Goal: Task Accomplishment & Management: Use online tool/utility

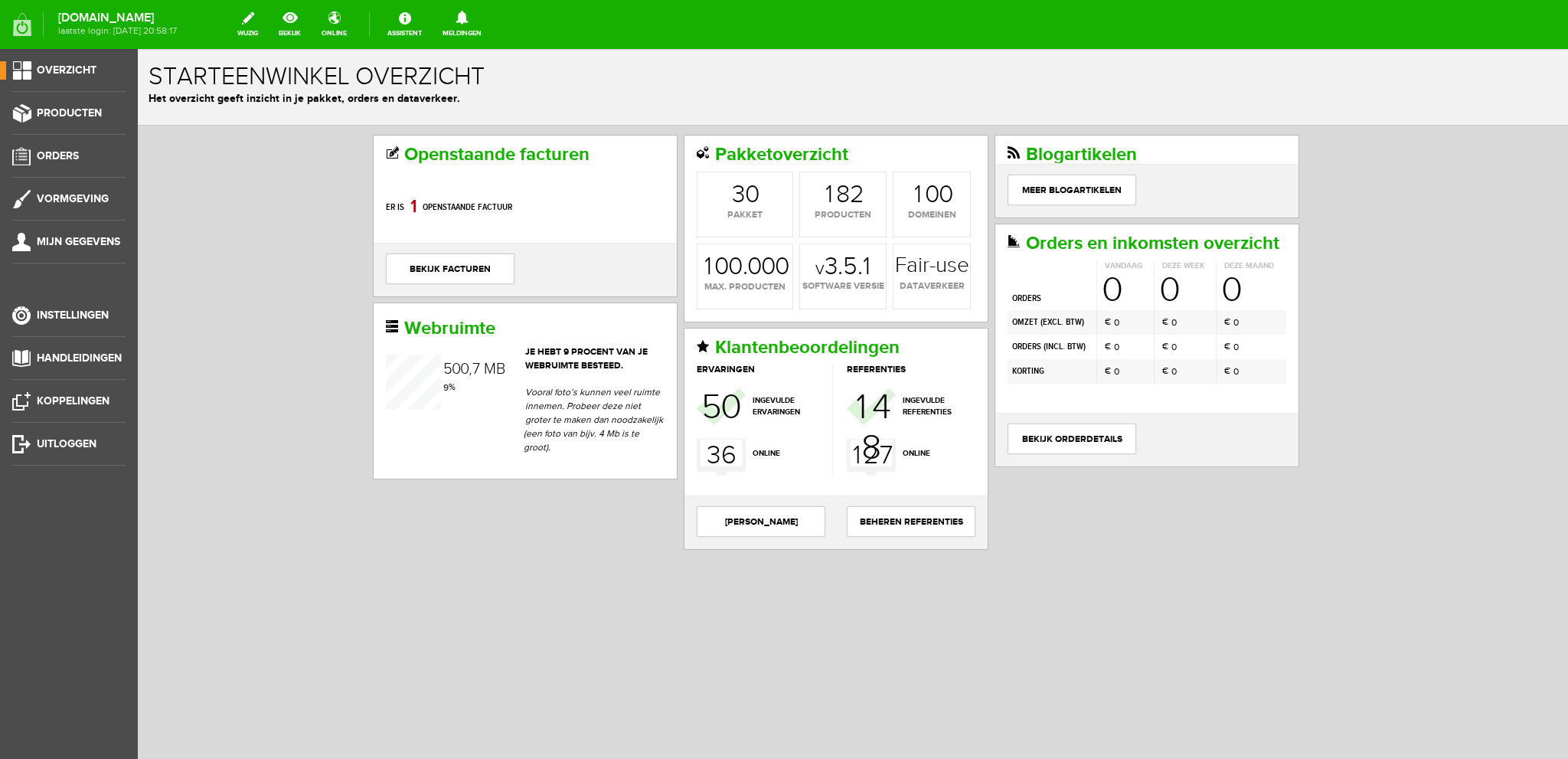
click at [1106, 293] on span "0" at bounding box center [1112, 290] width 20 height 36
click at [1084, 434] on link "bekijk orderdetails" at bounding box center [1072, 439] width 129 height 31
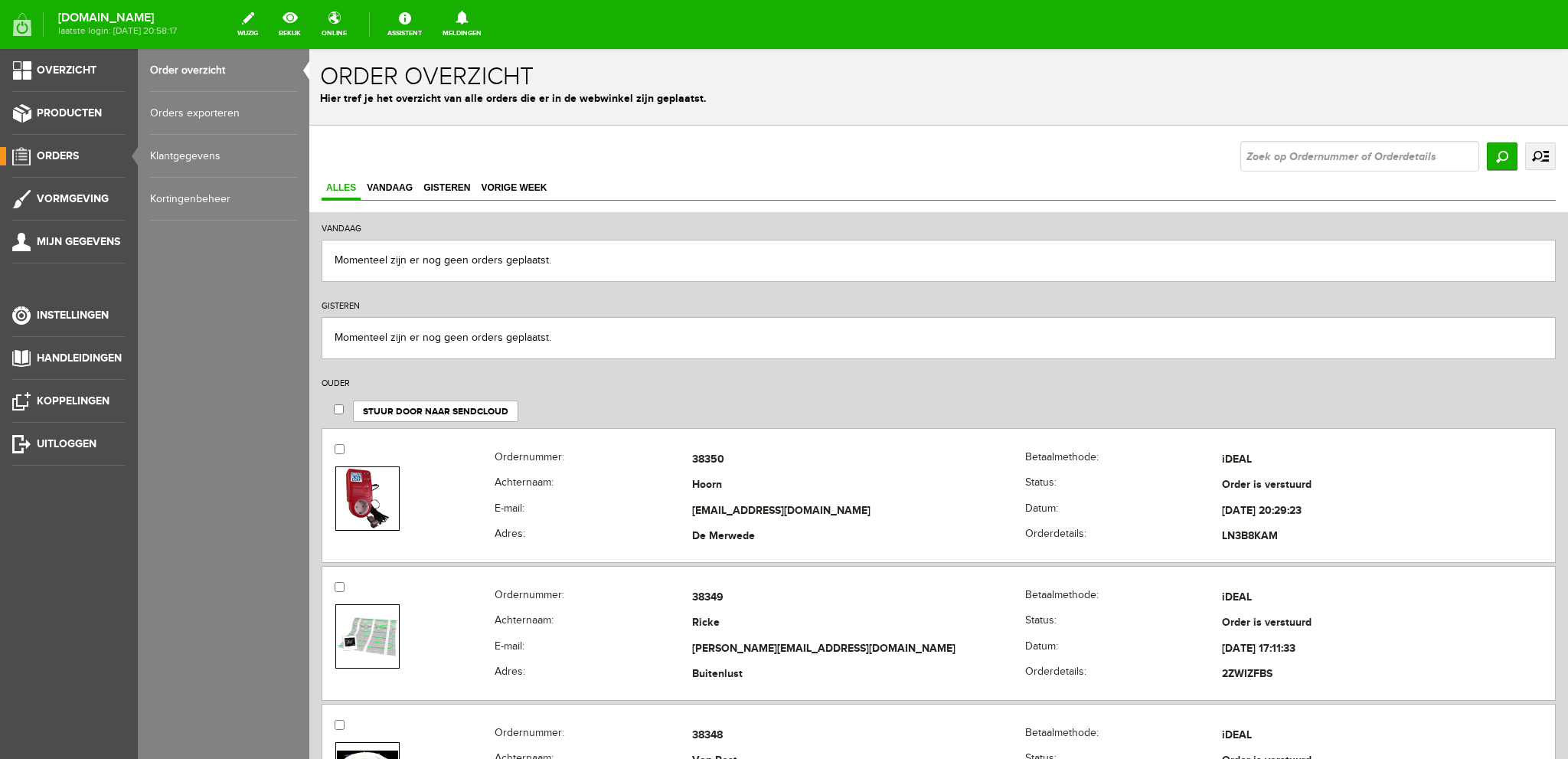
click at [1527, 151] on link "uitgebreid zoeken" at bounding box center [1540, 156] width 31 height 28
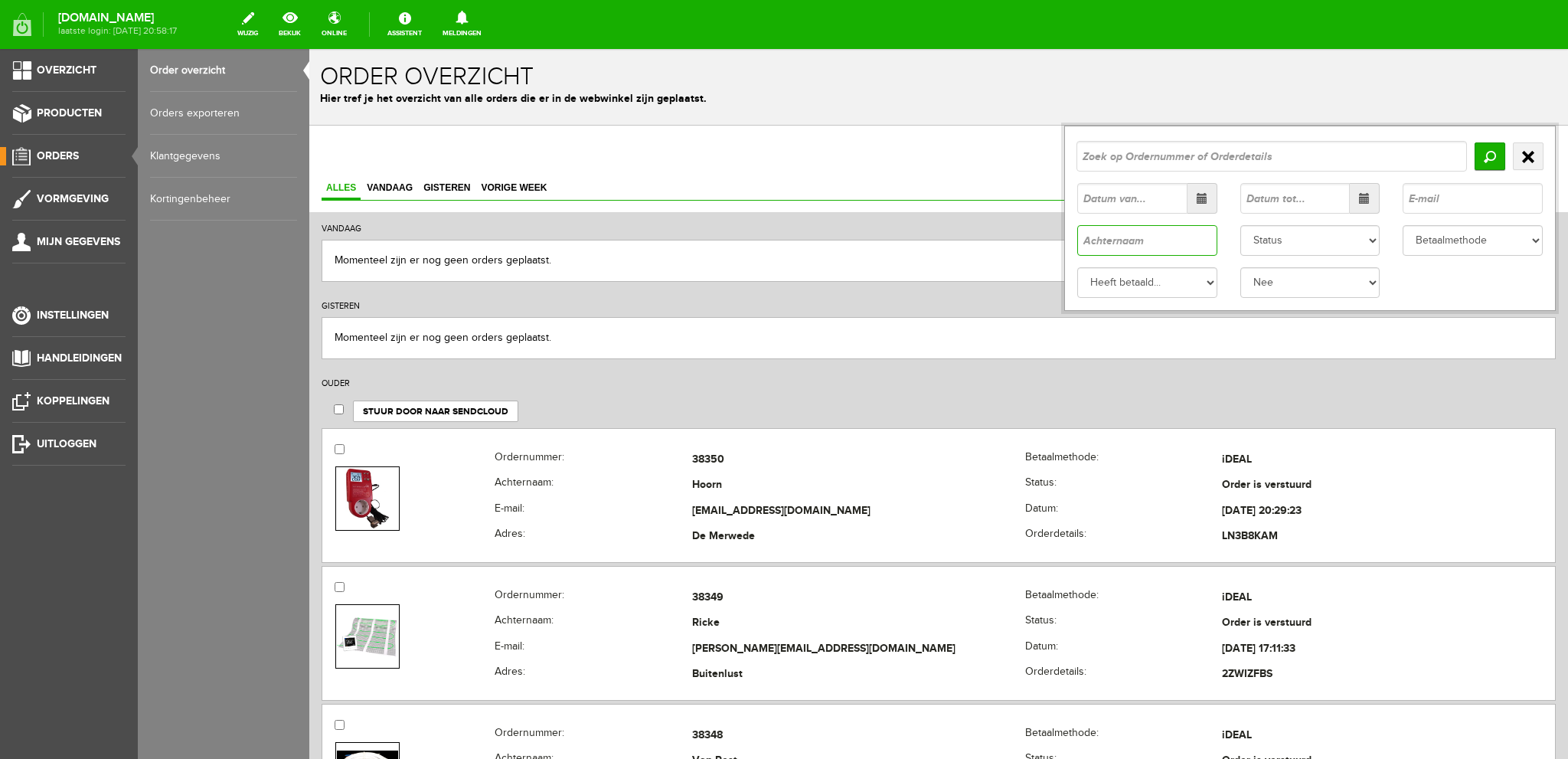
click at [1168, 242] on input "text" at bounding box center [1146, 241] width 140 height 31
type input "voorn"
click at [1478, 155] on input "Zoeken" at bounding box center [1490, 156] width 31 height 28
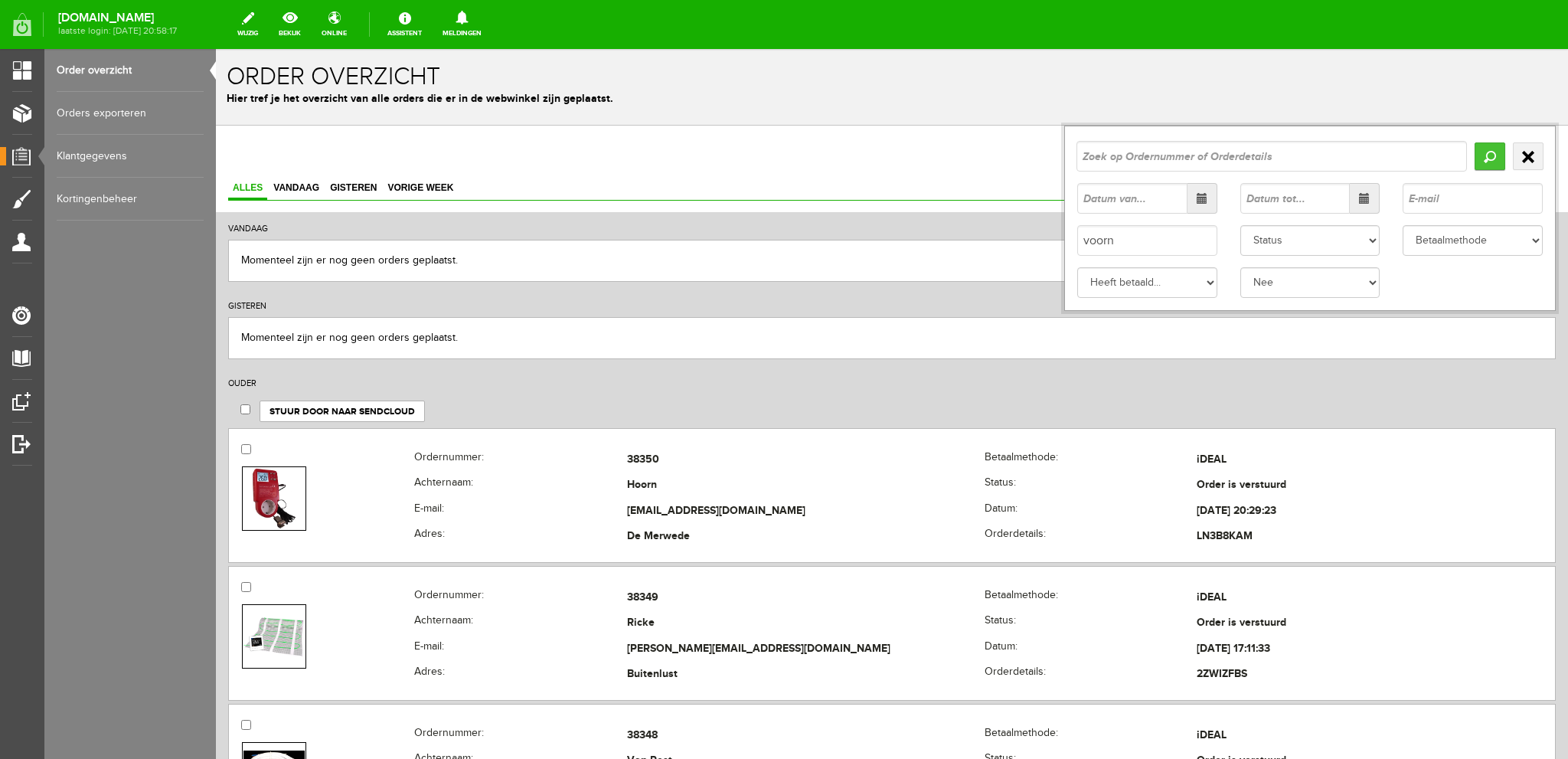
click at [1478, 151] on input "Zoeken" at bounding box center [1490, 156] width 31 height 28
click at [1197, 195] on span at bounding box center [1202, 198] width 11 height 11
click at [1089, 231] on span at bounding box center [1095, 229] width 11 height 11
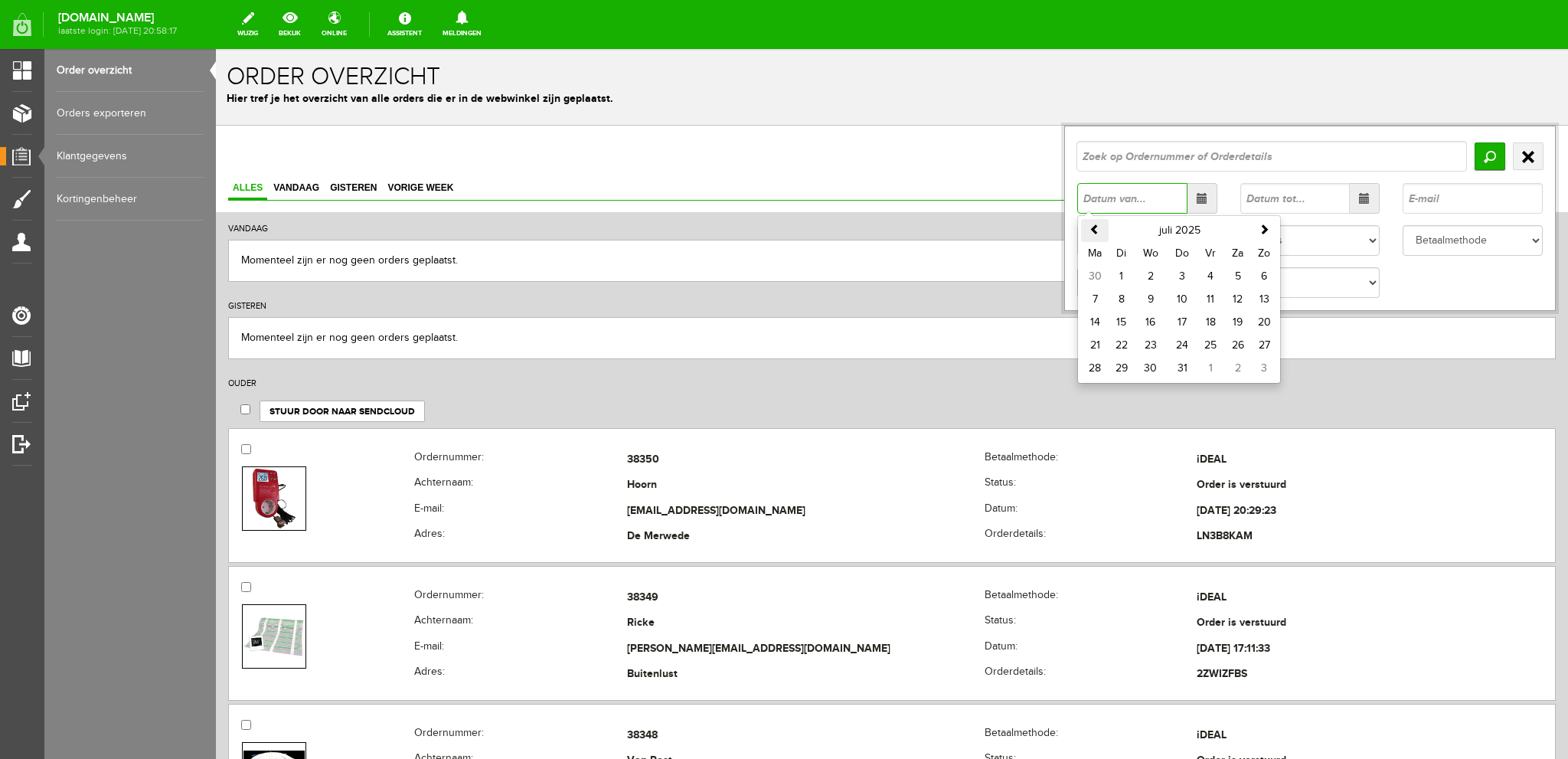
click at [1089, 231] on span at bounding box center [1095, 229] width 11 height 11
click at [1089, 230] on span at bounding box center [1095, 229] width 11 height 11
click at [1089, 227] on span at bounding box center [1095, 229] width 11 height 11
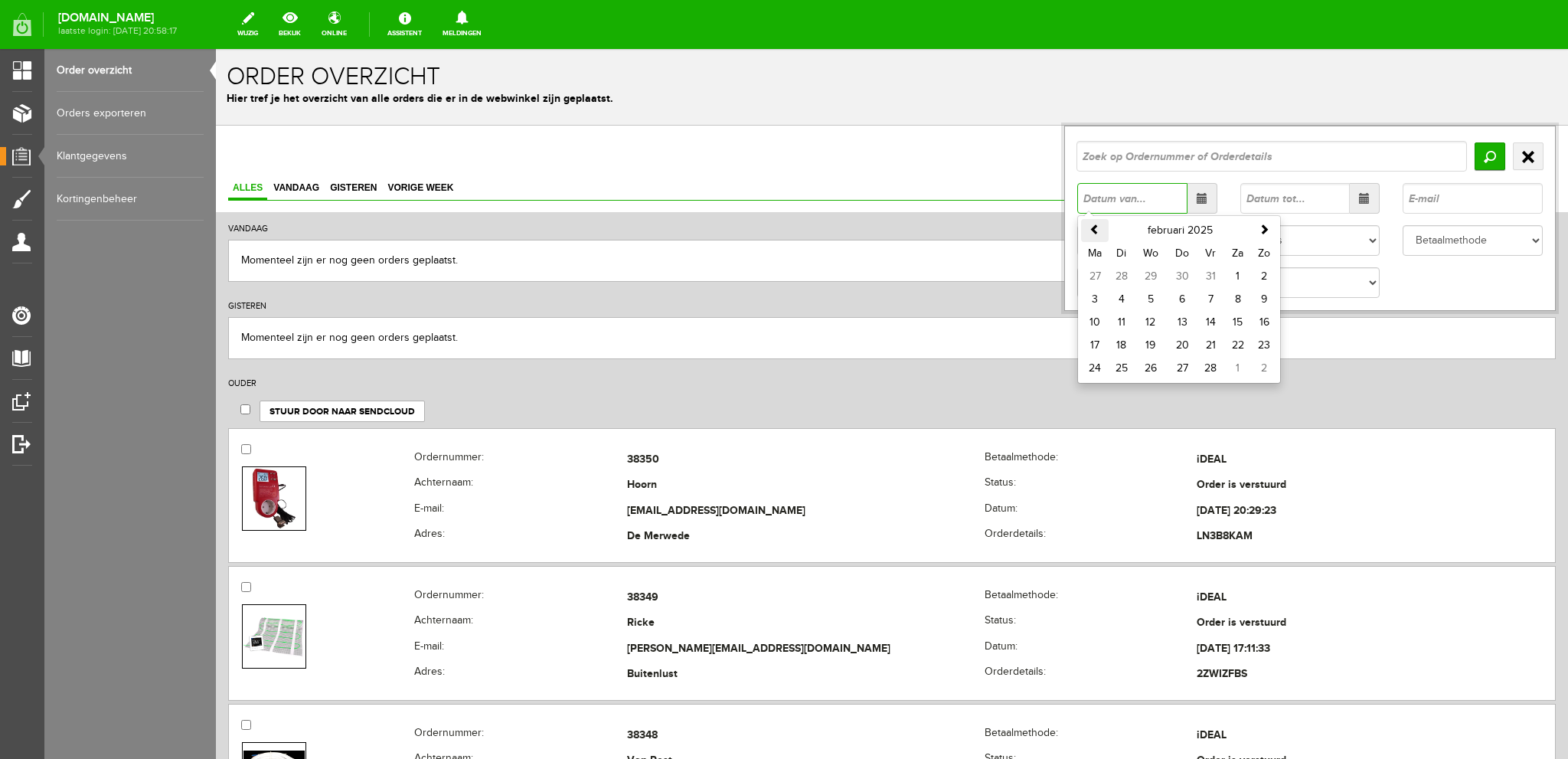
click at [1089, 227] on span at bounding box center [1095, 229] width 11 height 11
click at [1198, 270] on td "1" at bounding box center [1211, 276] width 26 height 23
type input "[DATE]"
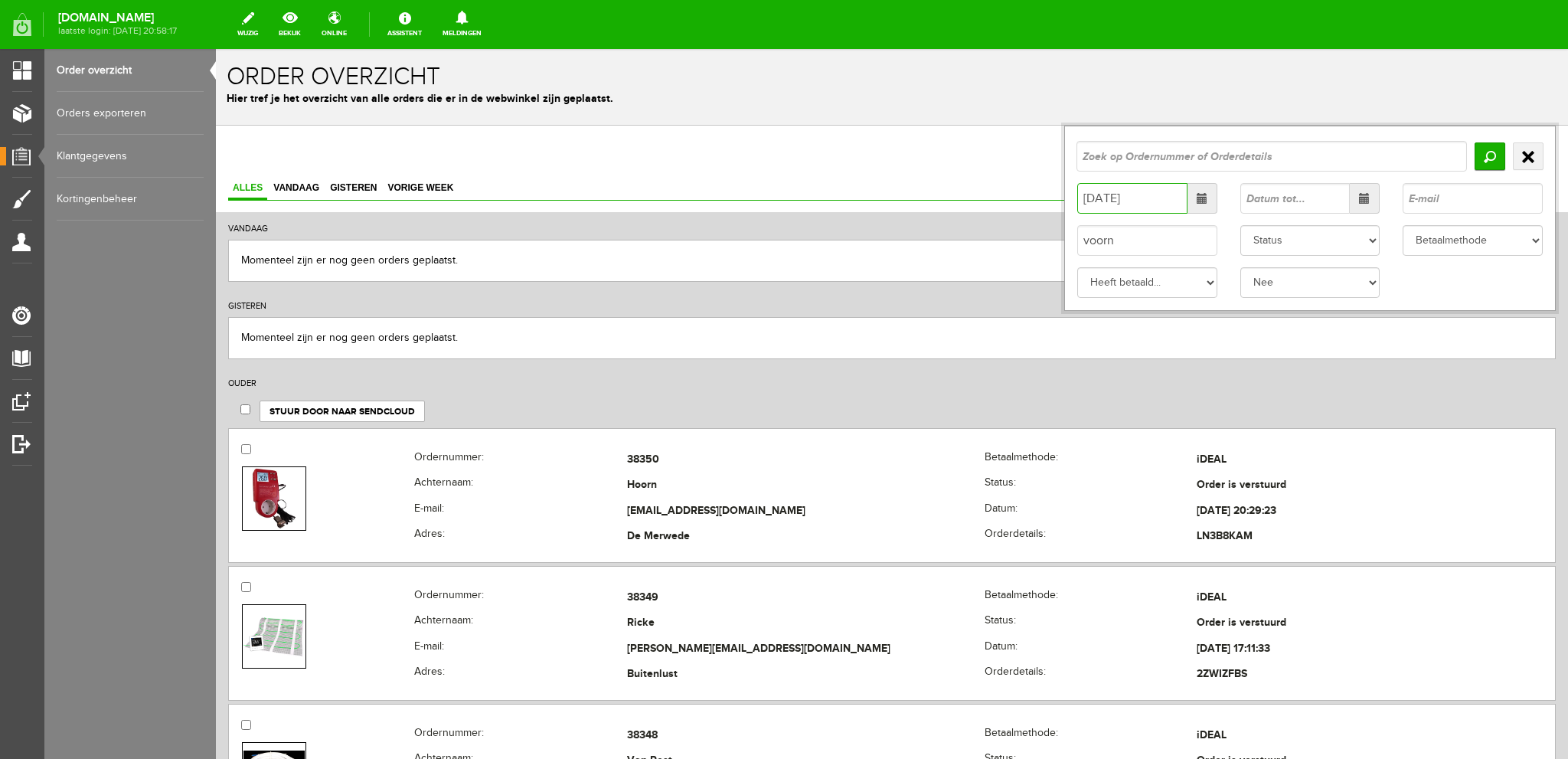
click at [1359, 195] on span at bounding box center [1364, 198] width 11 height 11
click at [1252, 226] on span at bounding box center [1258, 229] width 11 height 11
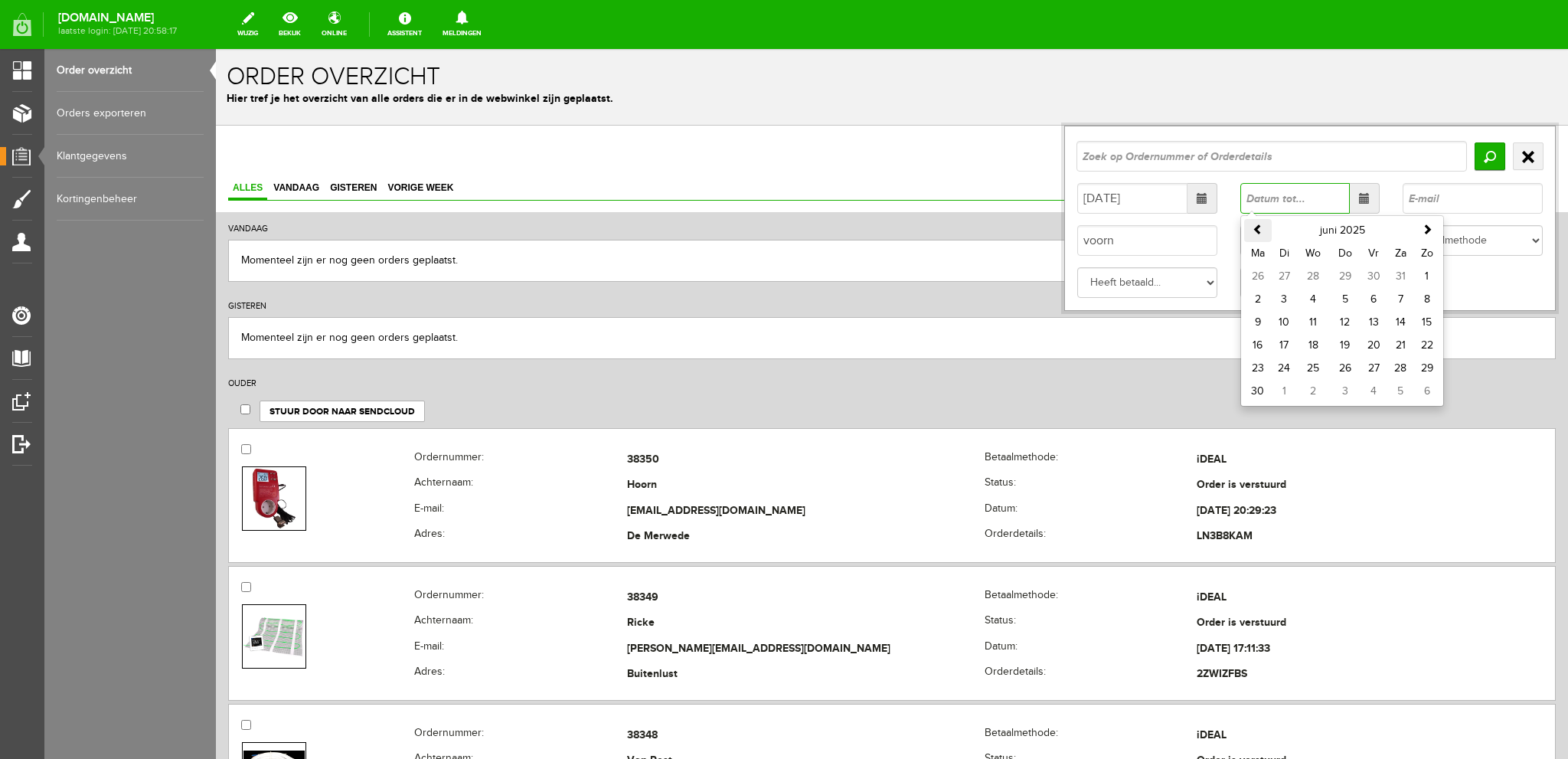
click at [1252, 226] on span at bounding box center [1258, 229] width 11 height 11
click at [1252, 225] on span at bounding box center [1258, 229] width 11 height 11
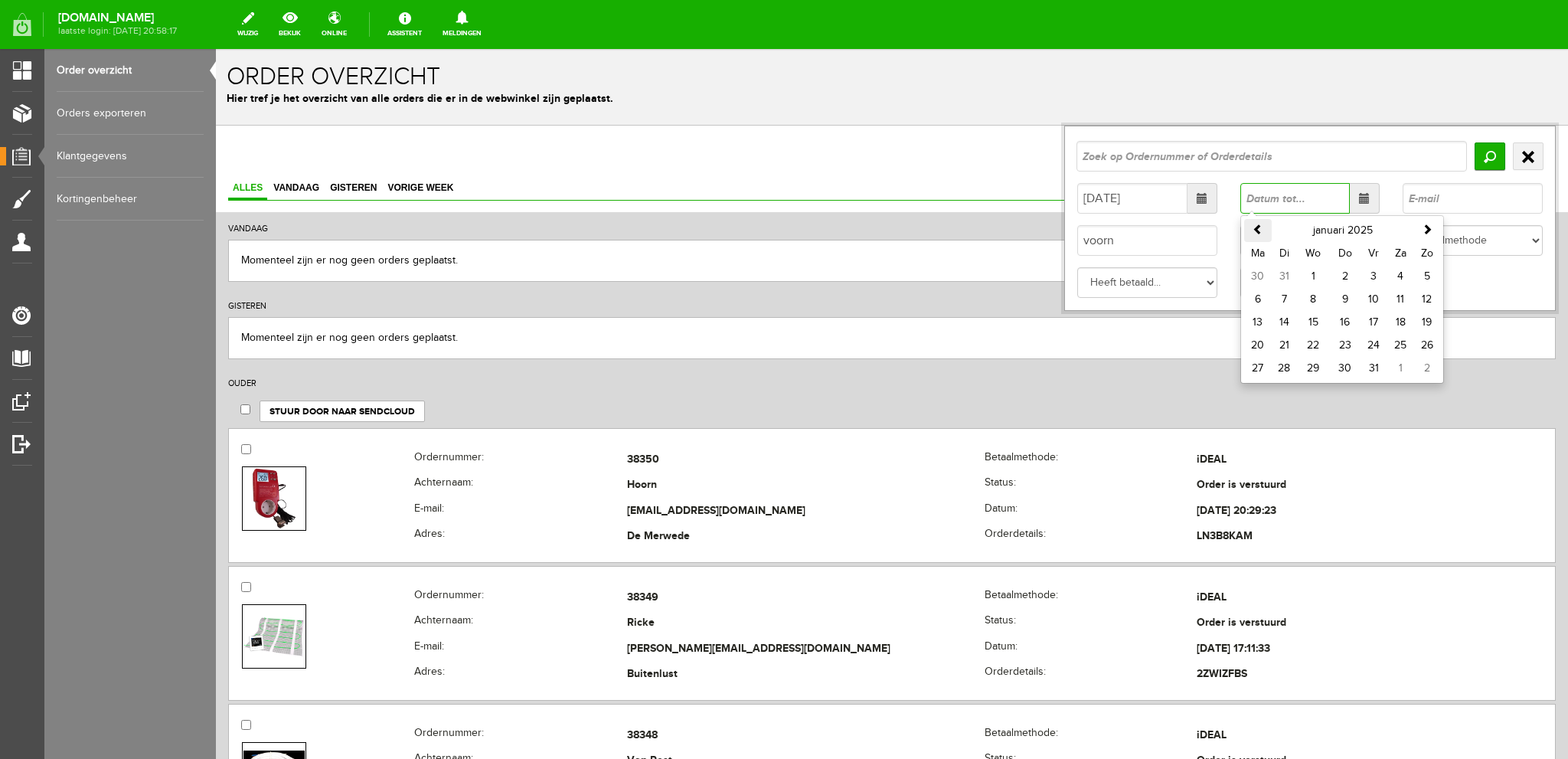
click at [1252, 225] on span at bounding box center [1258, 229] width 11 height 11
click at [1422, 228] on span at bounding box center [1427, 229] width 11 height 11
click at [1274, 385] on td "31" at bounding box center [1284, 391] width 25 height 23
type input "[DATE]"
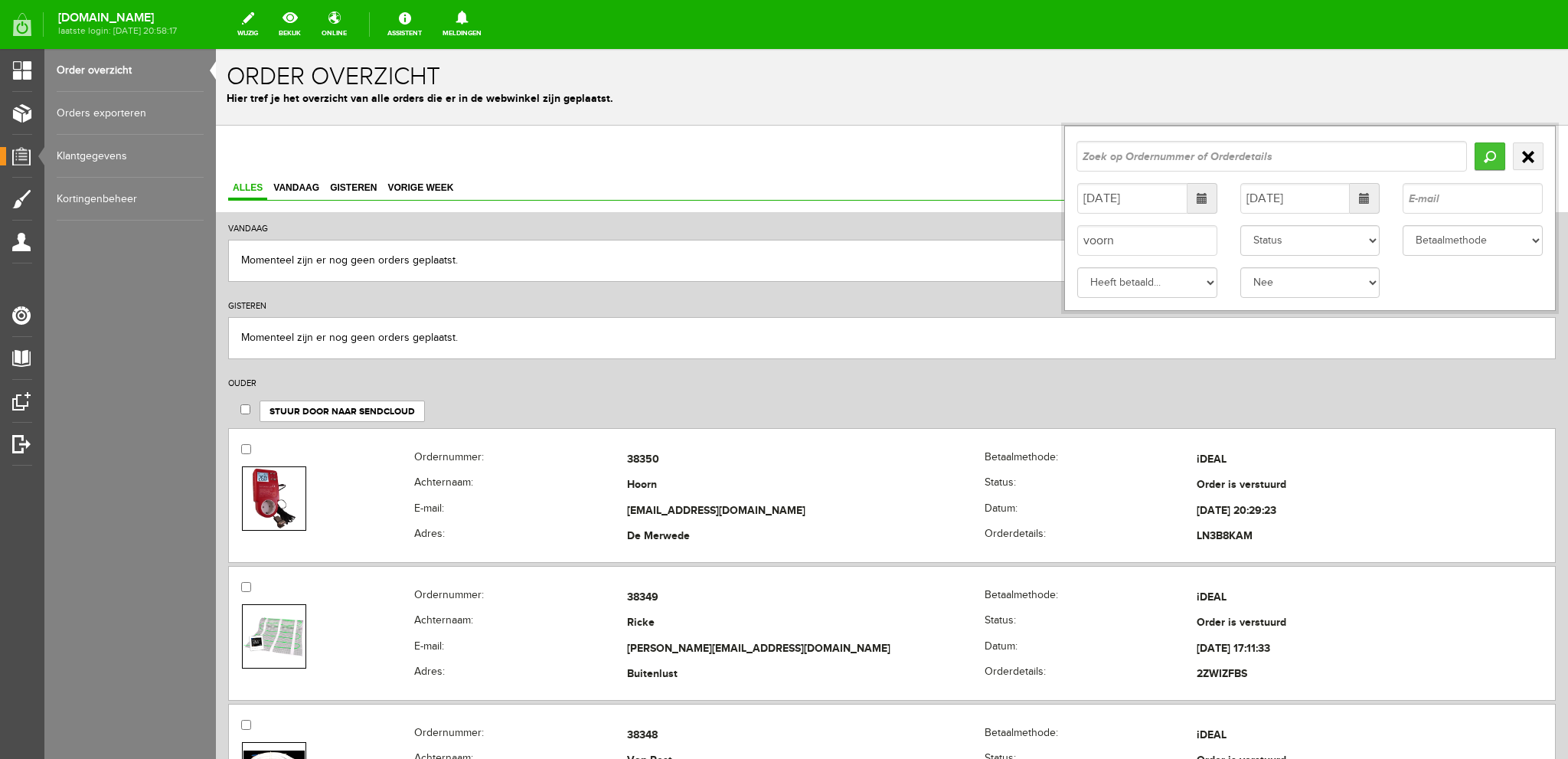
click at [1476, 154] on input "Zoeken" at bounding box center [1490, 156] width 31 height 28
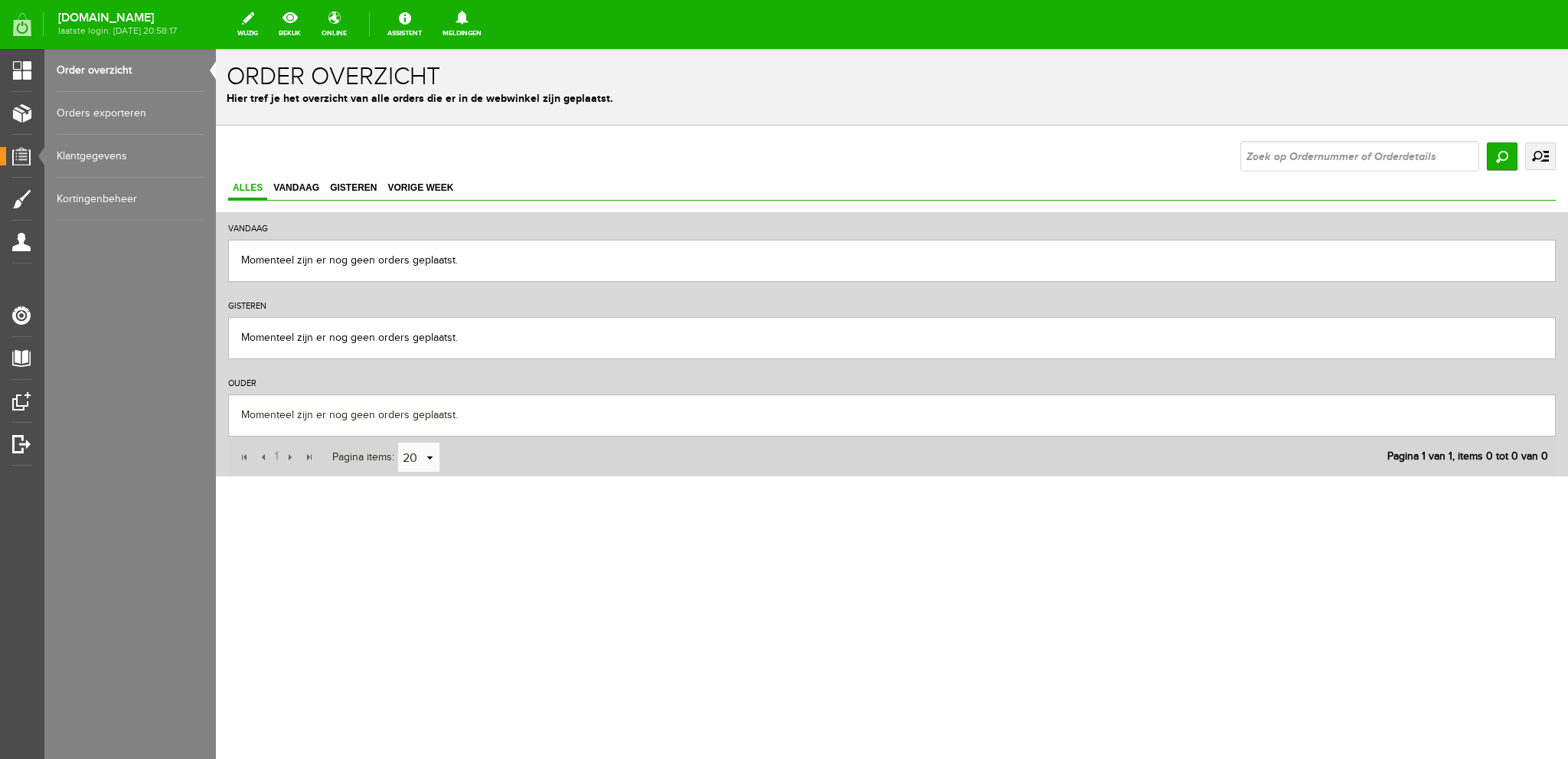
click at [1543, 155] on link "uitgebreid zoeken" at bounding box center [1540, 156] width 31 height 28
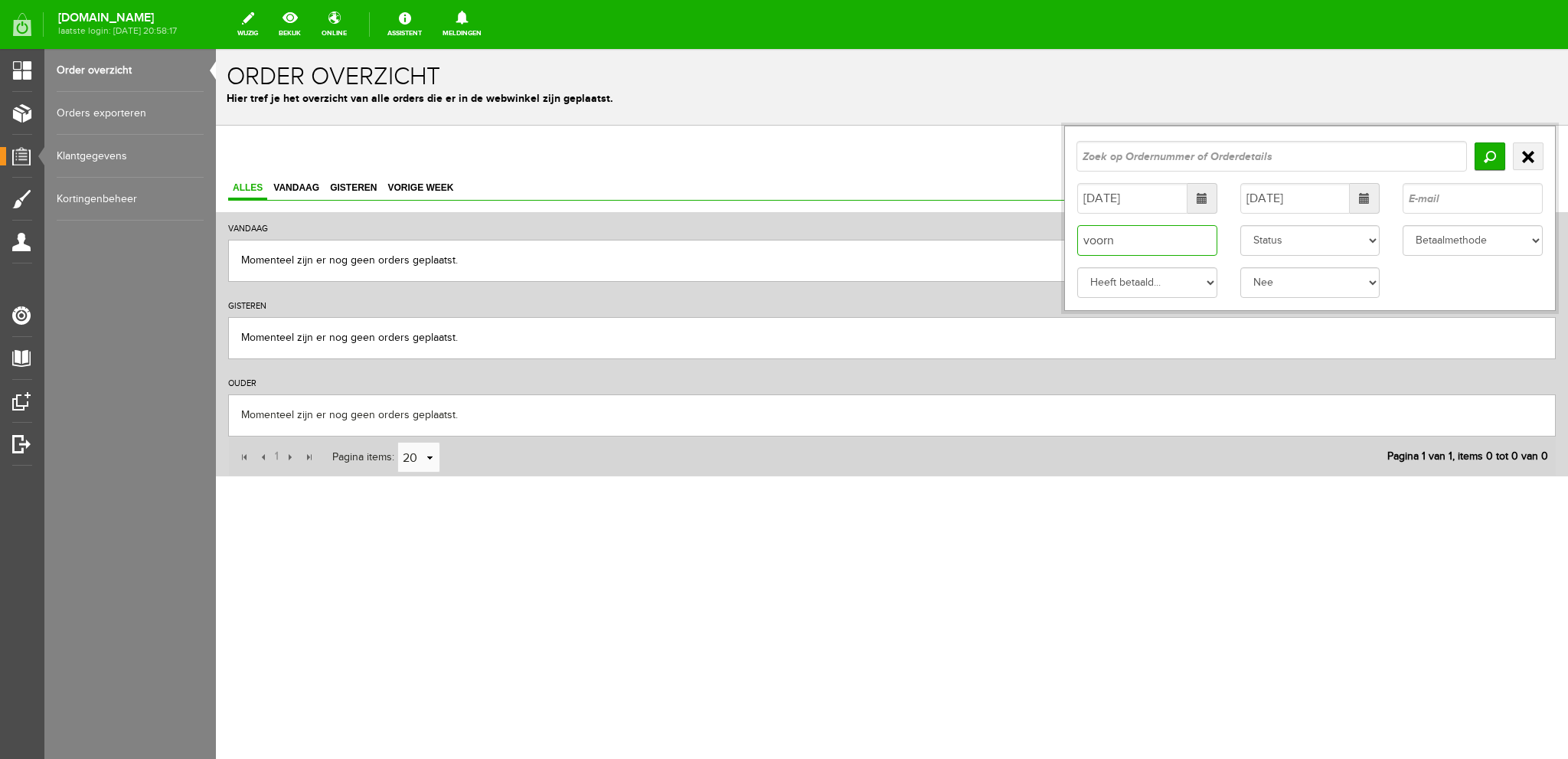
drag, startPoint x: 1173, startPoint y: 235, endPoint x: 1062, endPoint y: 232, distance: 111.0
click at [1063, 232] on div "Zoeken uitgebreid zoeken [DATE] [DATE] voorn Status Ja" at bounding box center [892, 308] width 1328 height 335
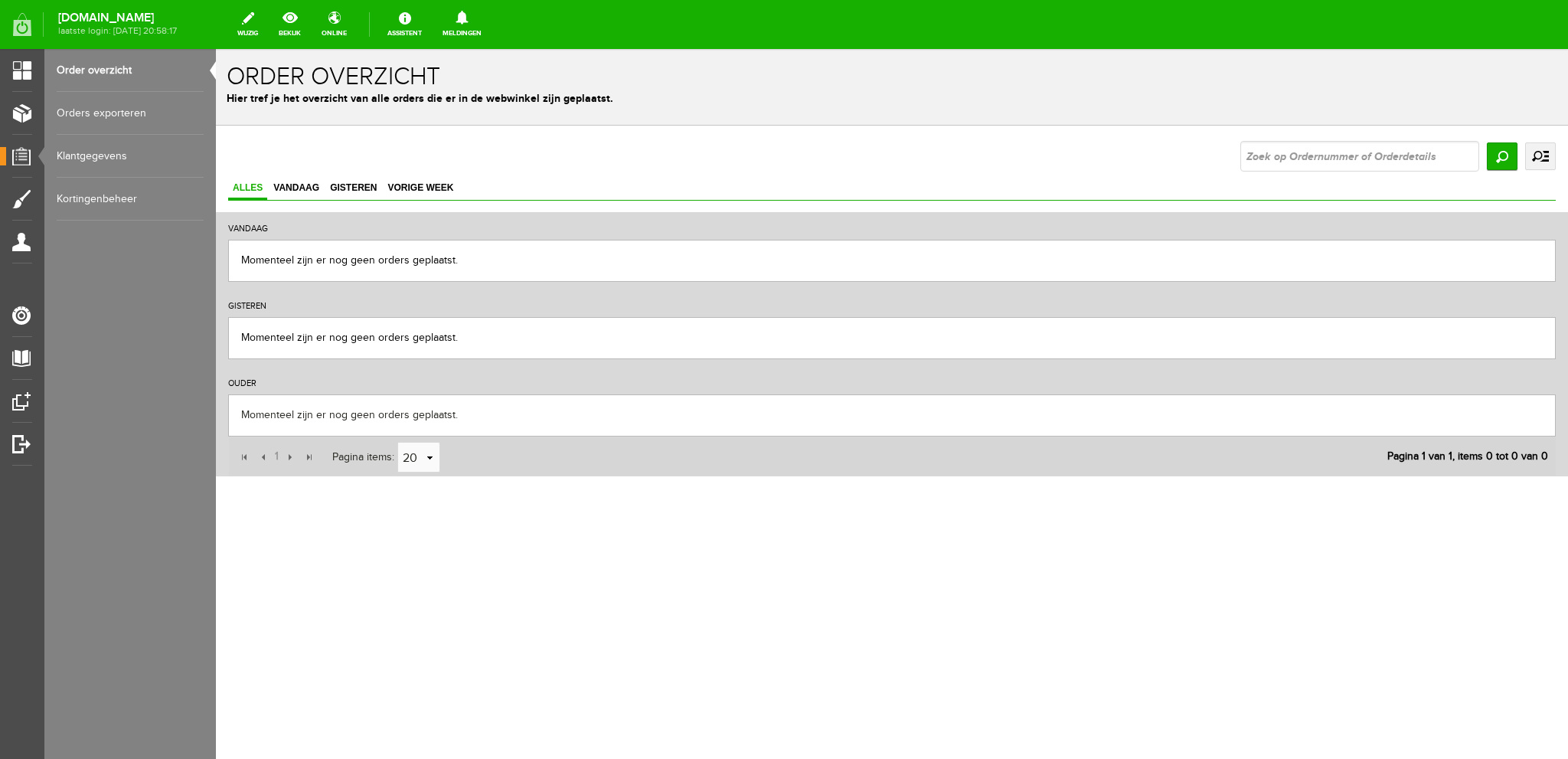
click at [1536, 155] on link "uitgebreid zoeken" at bounding box center [1540, 156] width 31 height 28
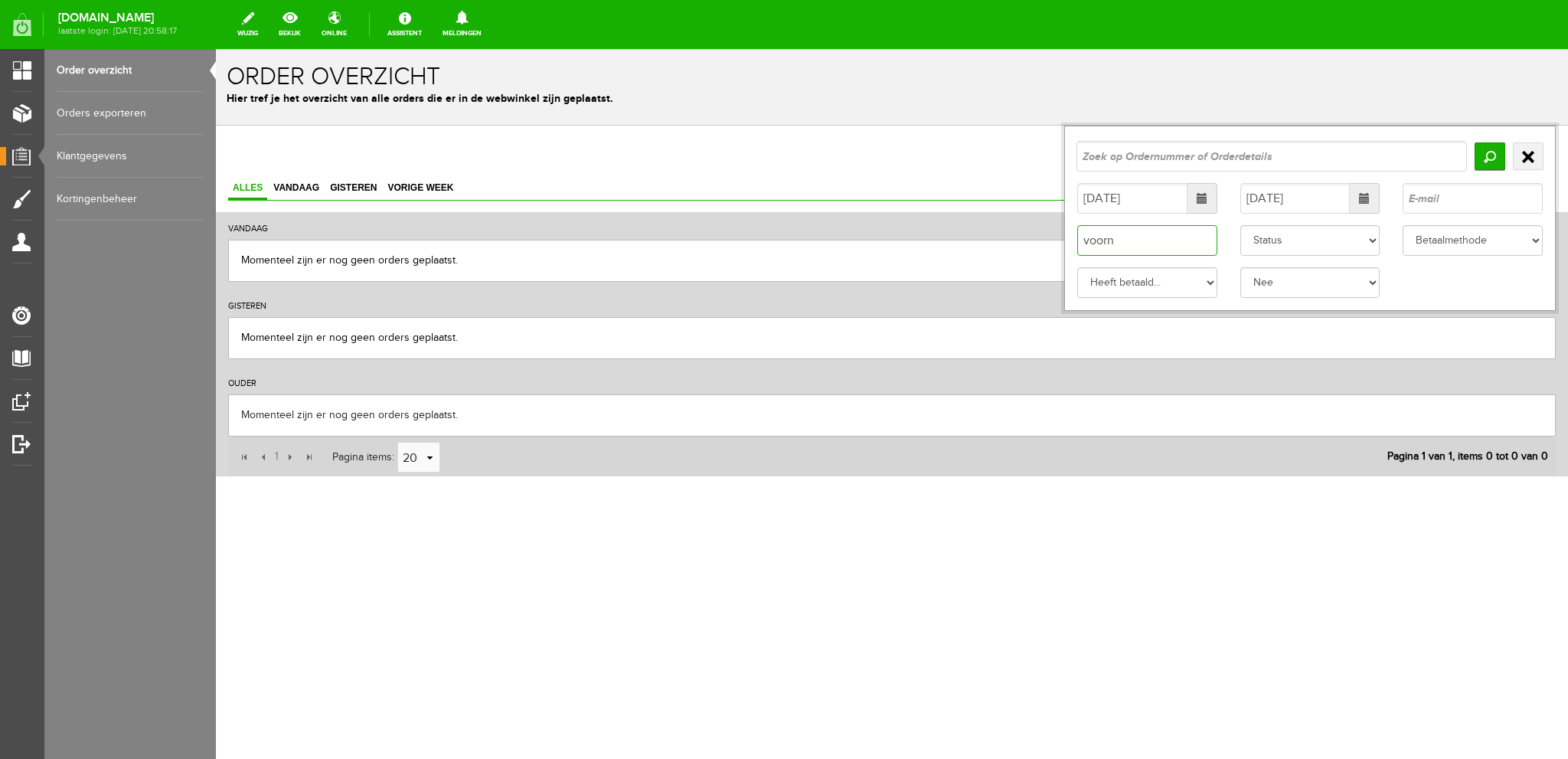
click at [1160, 238] on input "voorn" at bounding box center [1146, 241] width 140 height 31
type input "v"
click at [1204, 201] on span at bounding box center [1202, 198] width 11 height 11
click at [1263, 226] on span at bounding box center [1264, 229] width 11 height 11
click at [1267, 270] on td "1" at bounding box center [1264, 276] width 25 height 23
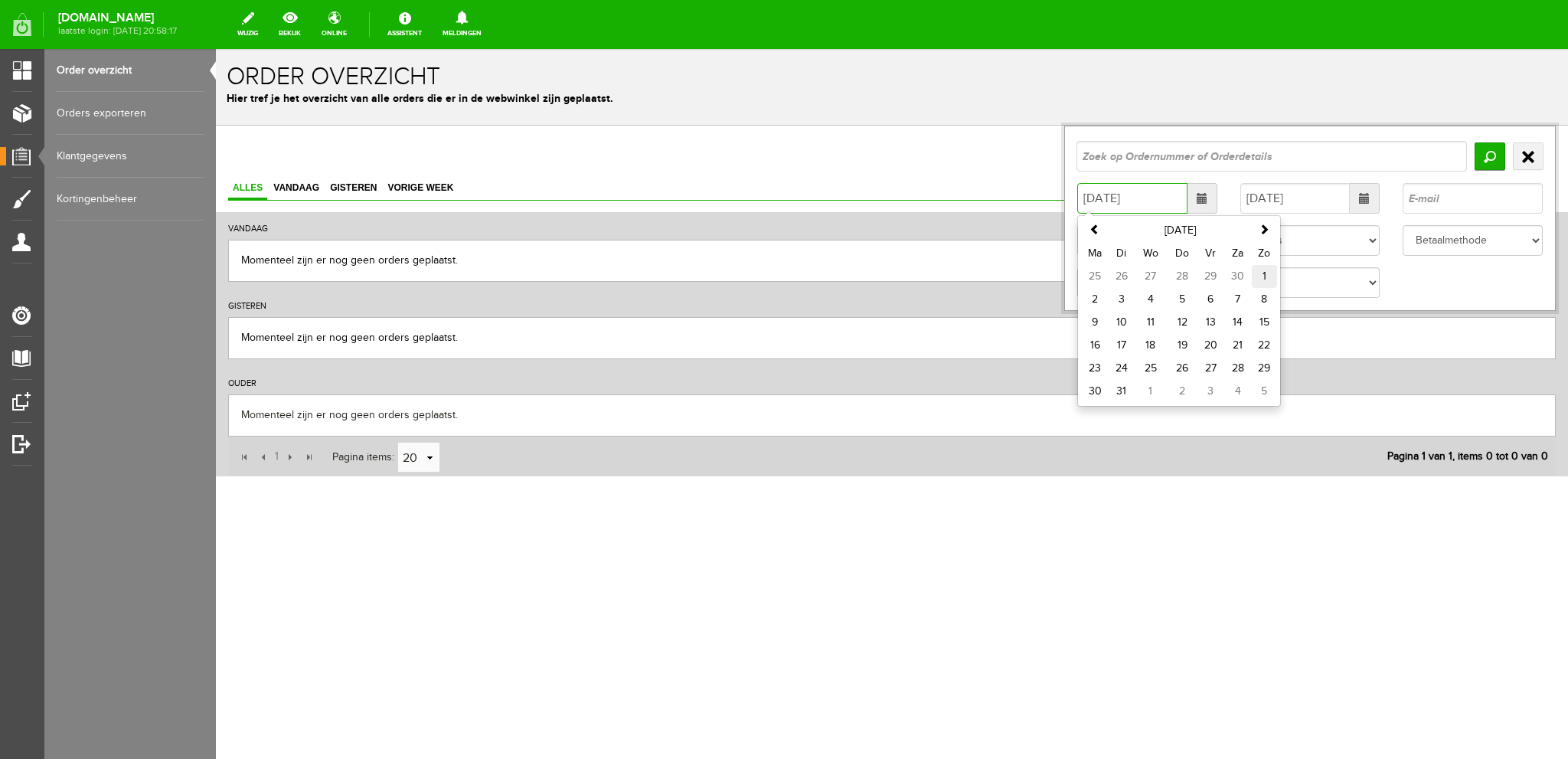
type input "[DATE]"
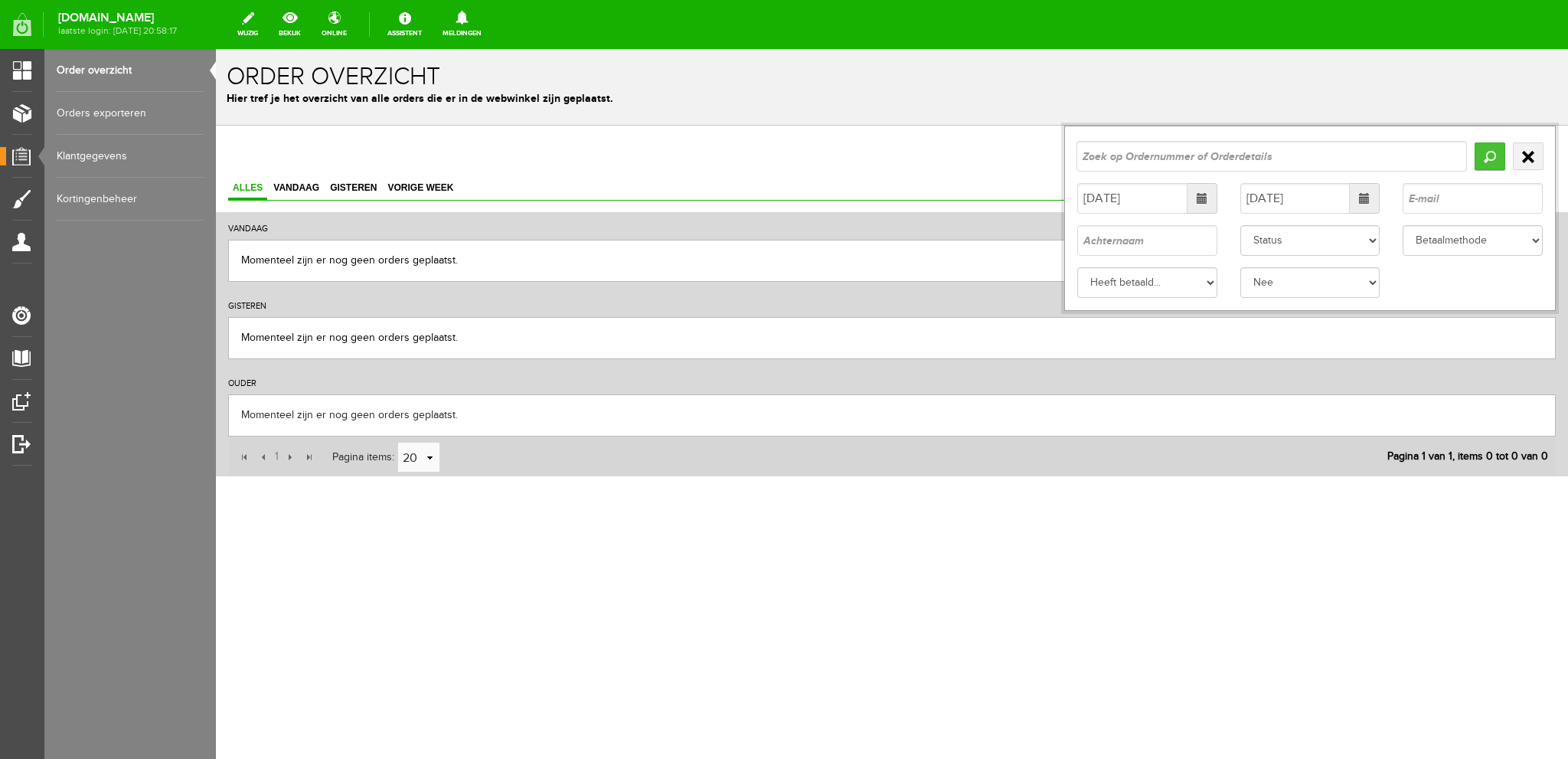
click at [1482, 155] on input "Zoeken" at bounding box center [1490, 156] width 31 height 28
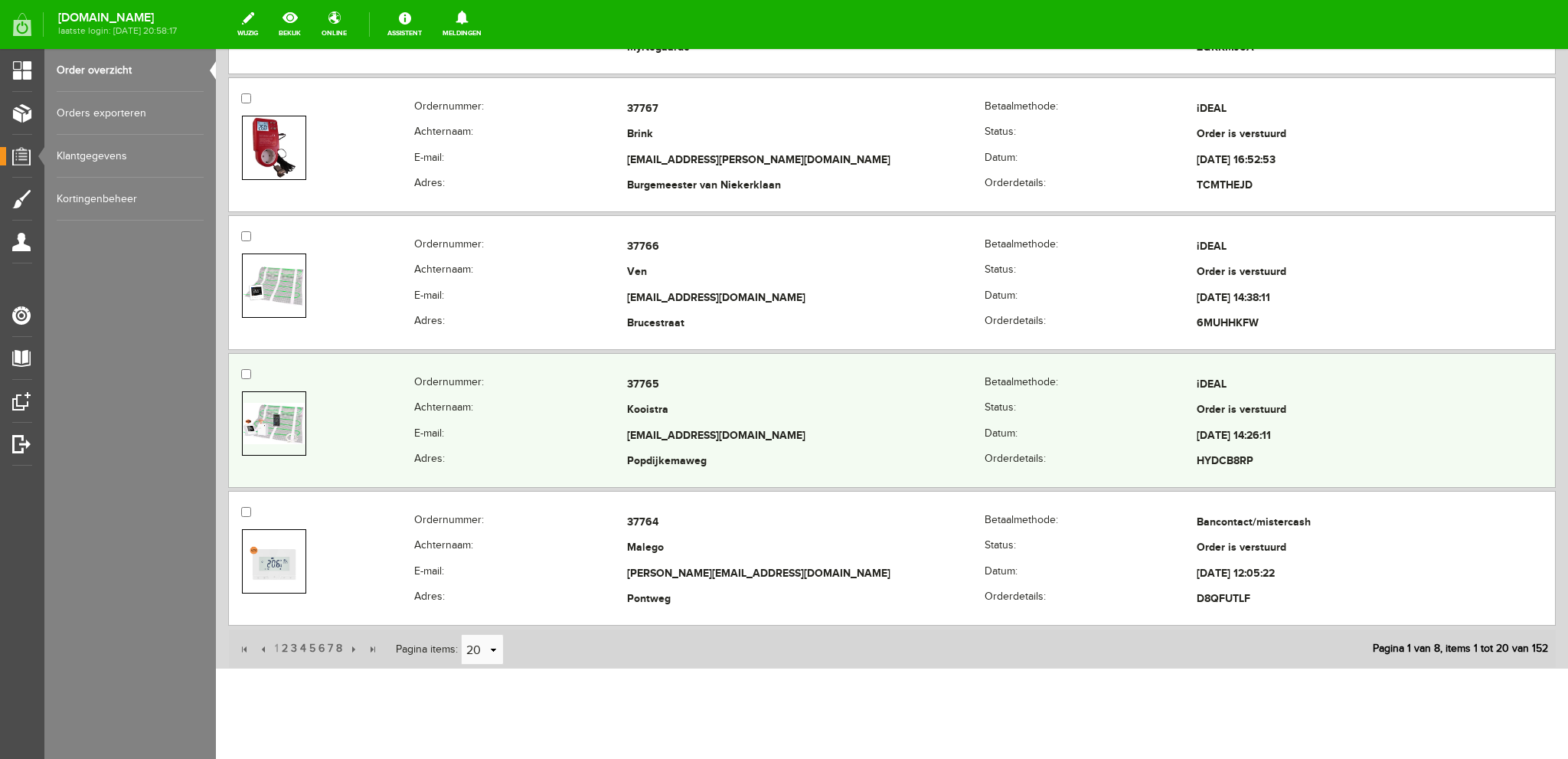
scroll to position [2573, 0]
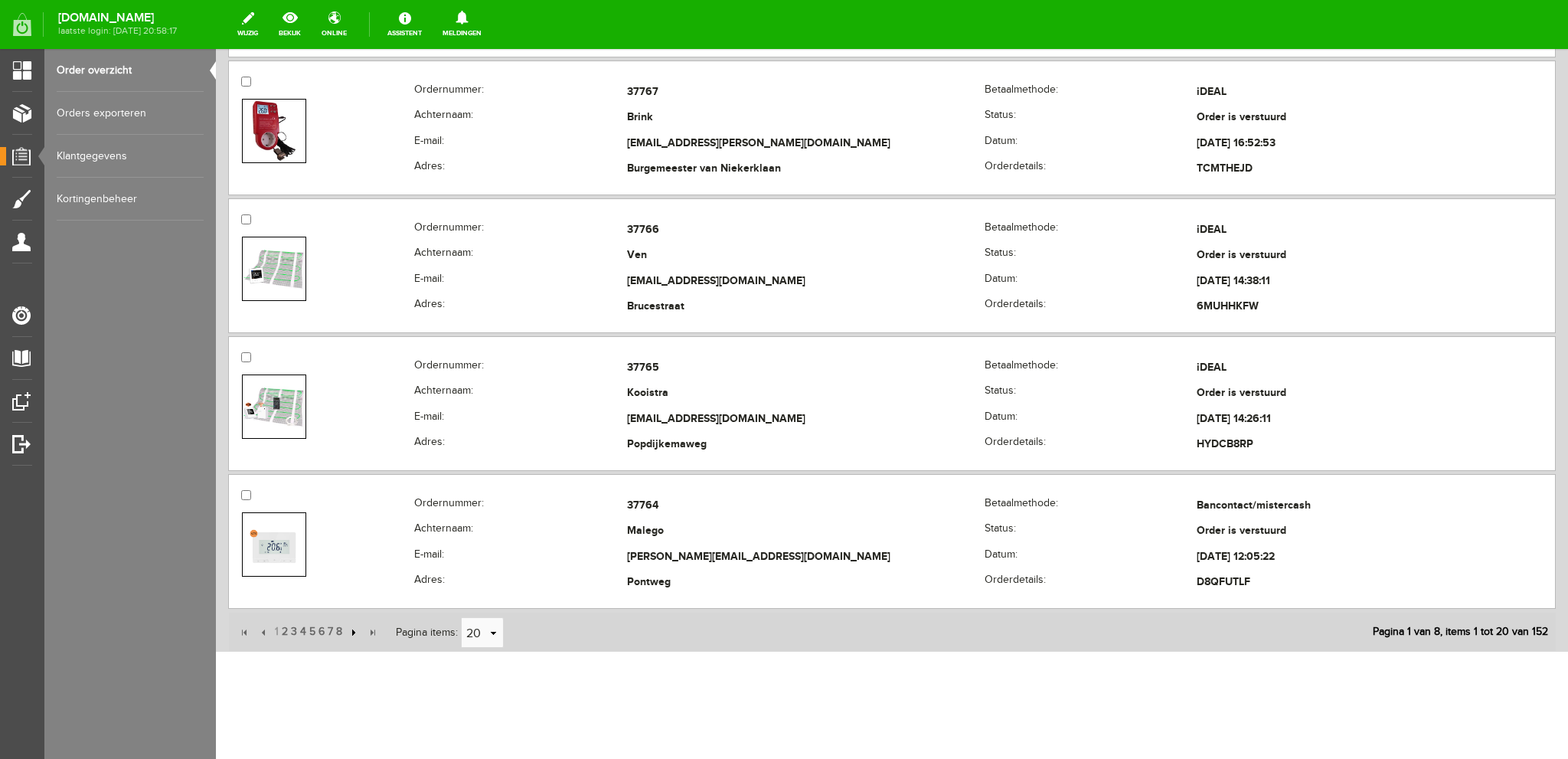
click at [354, 624] on input "button" at bounding box center [352, 632] width 17 height 17
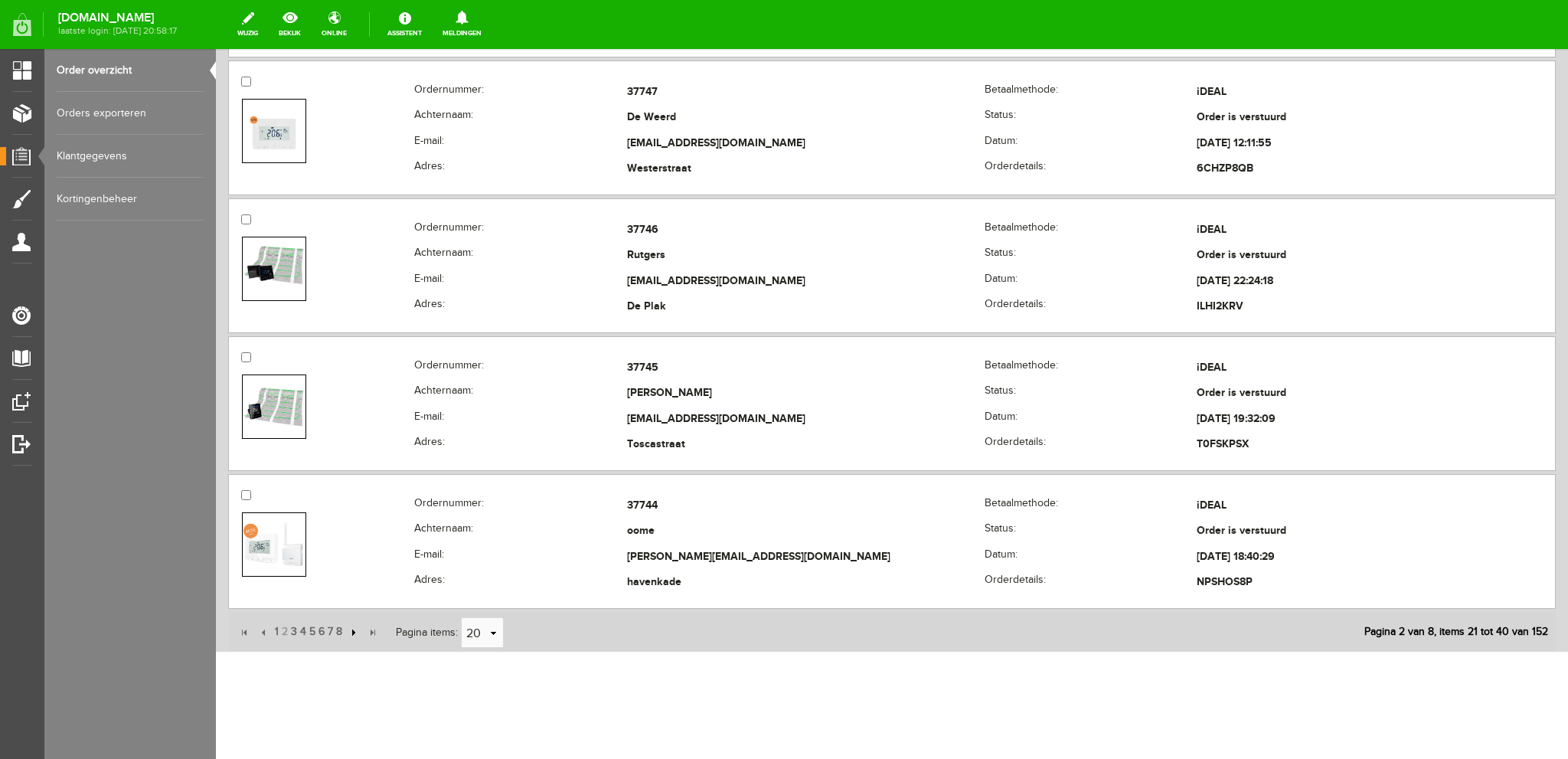
click at [352, 624] on input "button" at bounding box center [352, 632] width 17 height 17
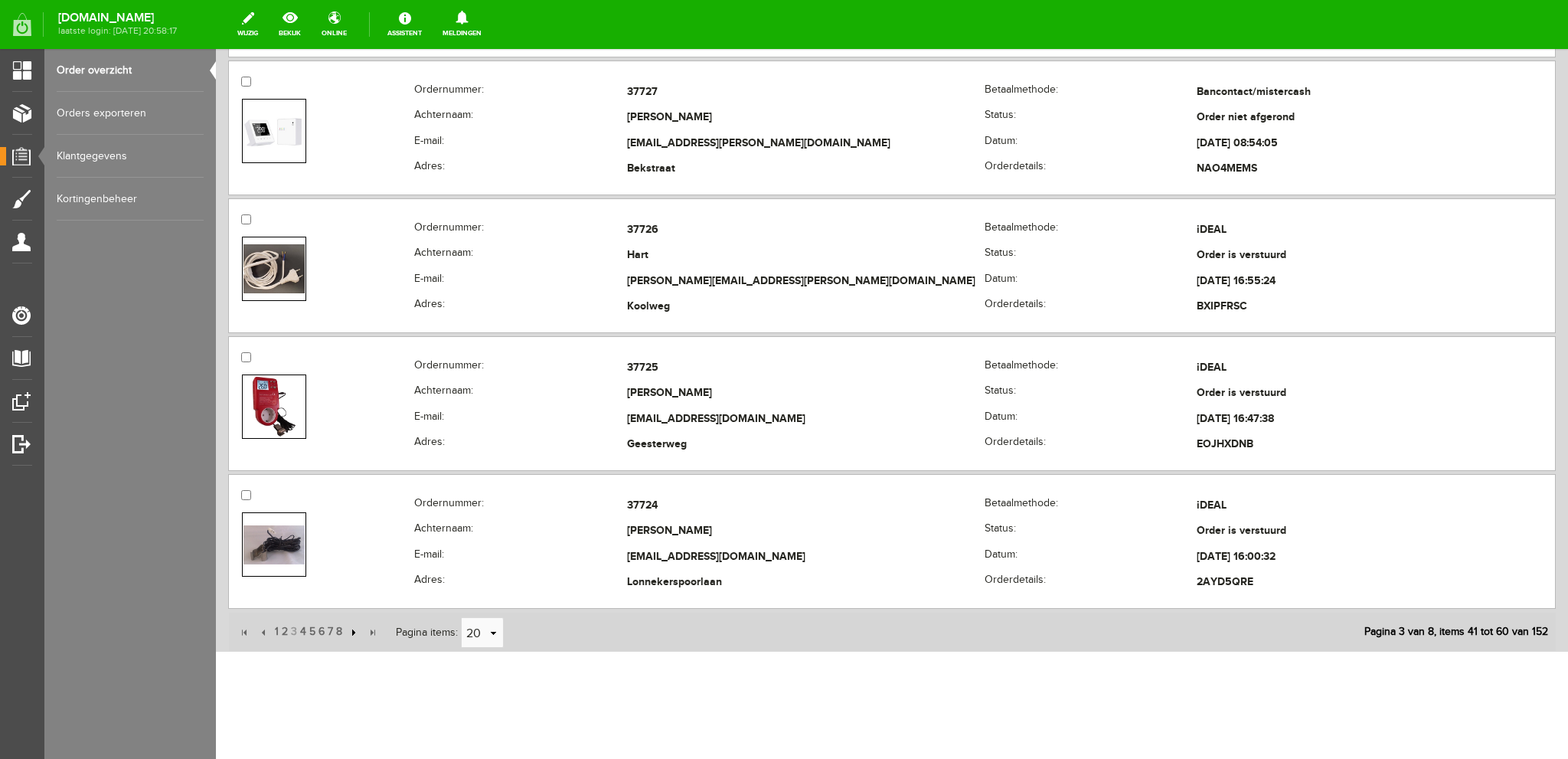
click at [355, 626] on input "button" at bounding box center [352, 632] width 17 height 17
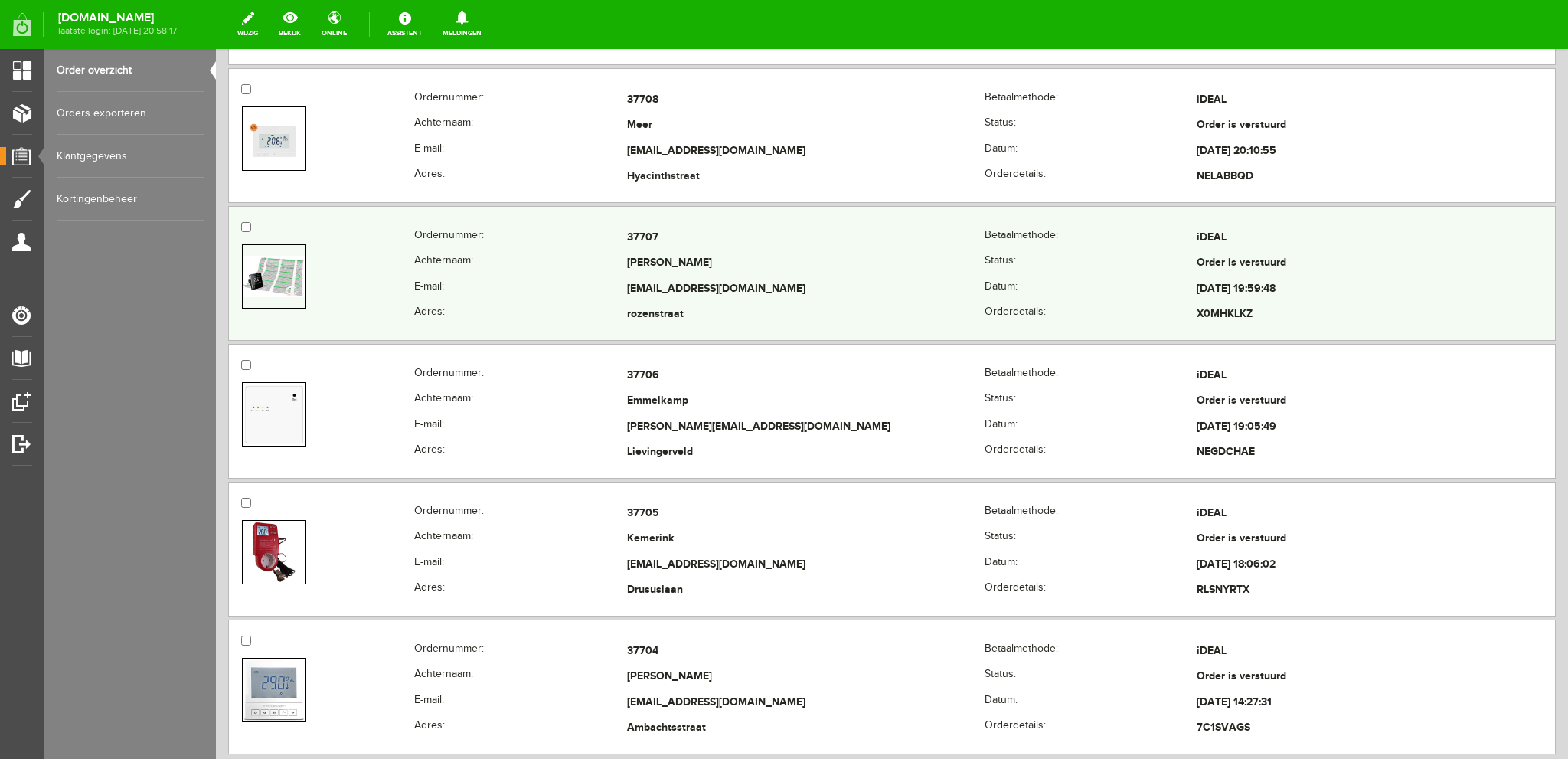
scroll to position [2496, 0]
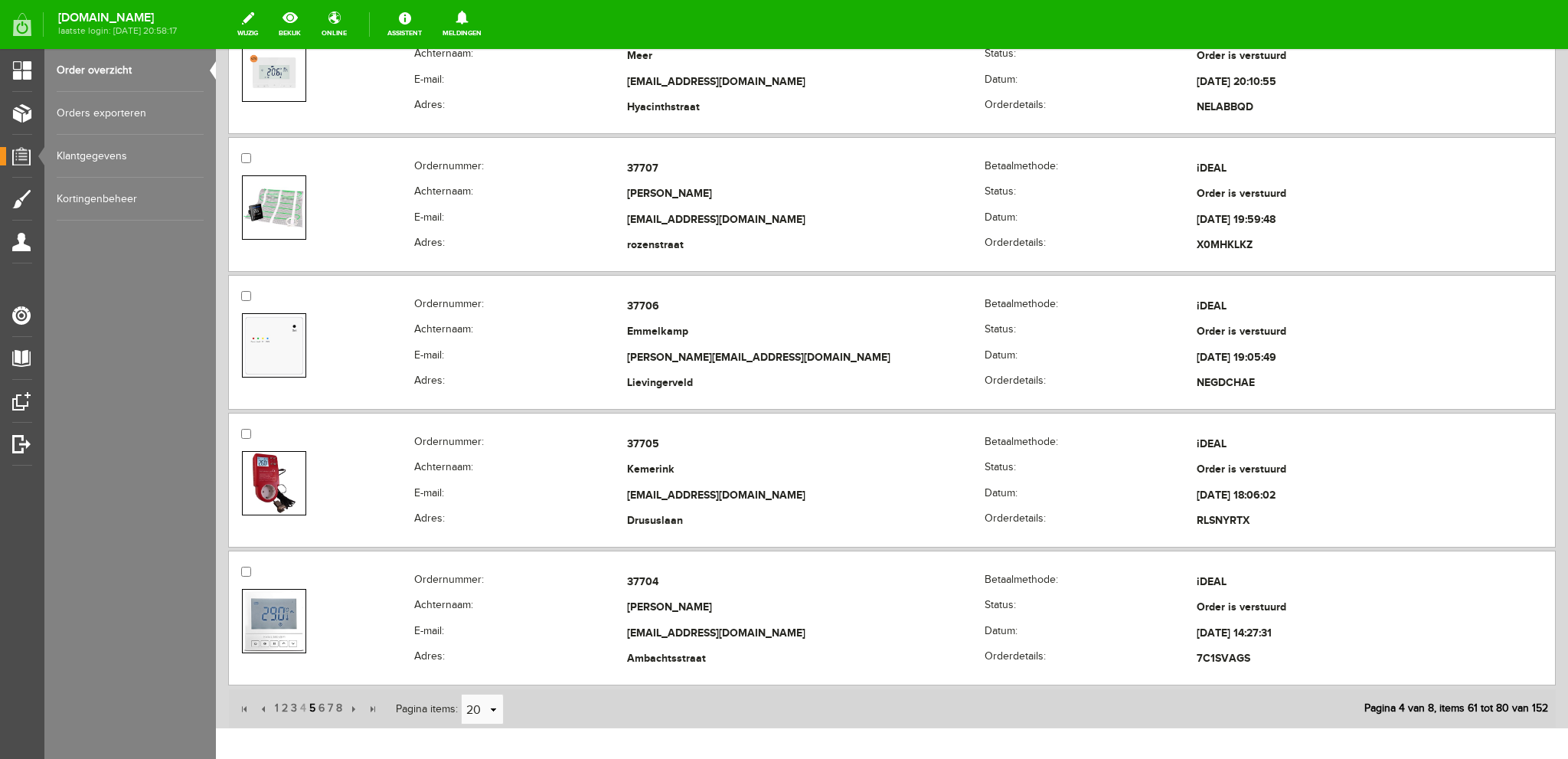
click at [313, 697] on span "5" at bounding box center [313, 708] width 9 height 31
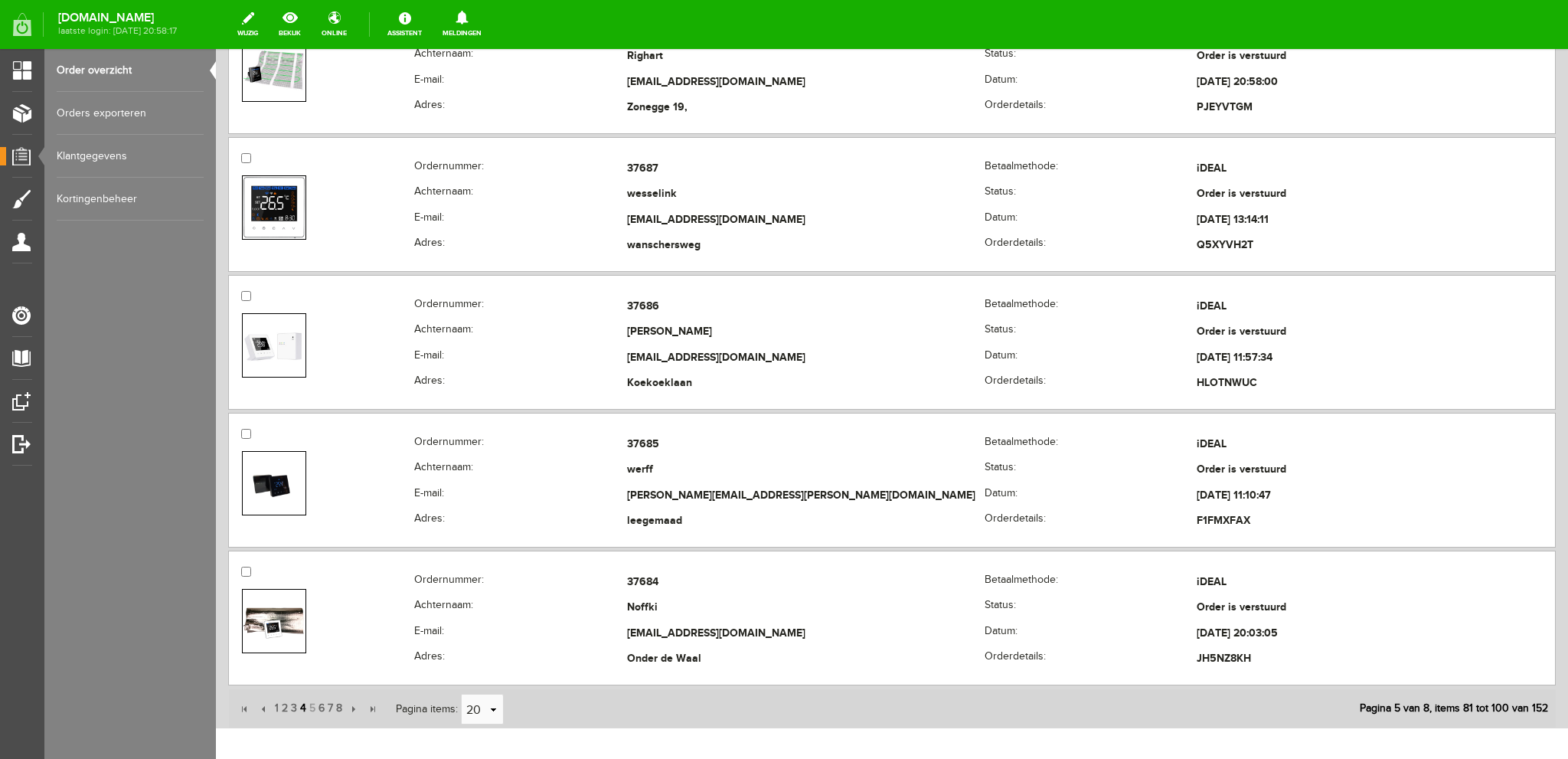
click at [302, 699] on span "4" at bounding box center [303, 708] width 9 height 31
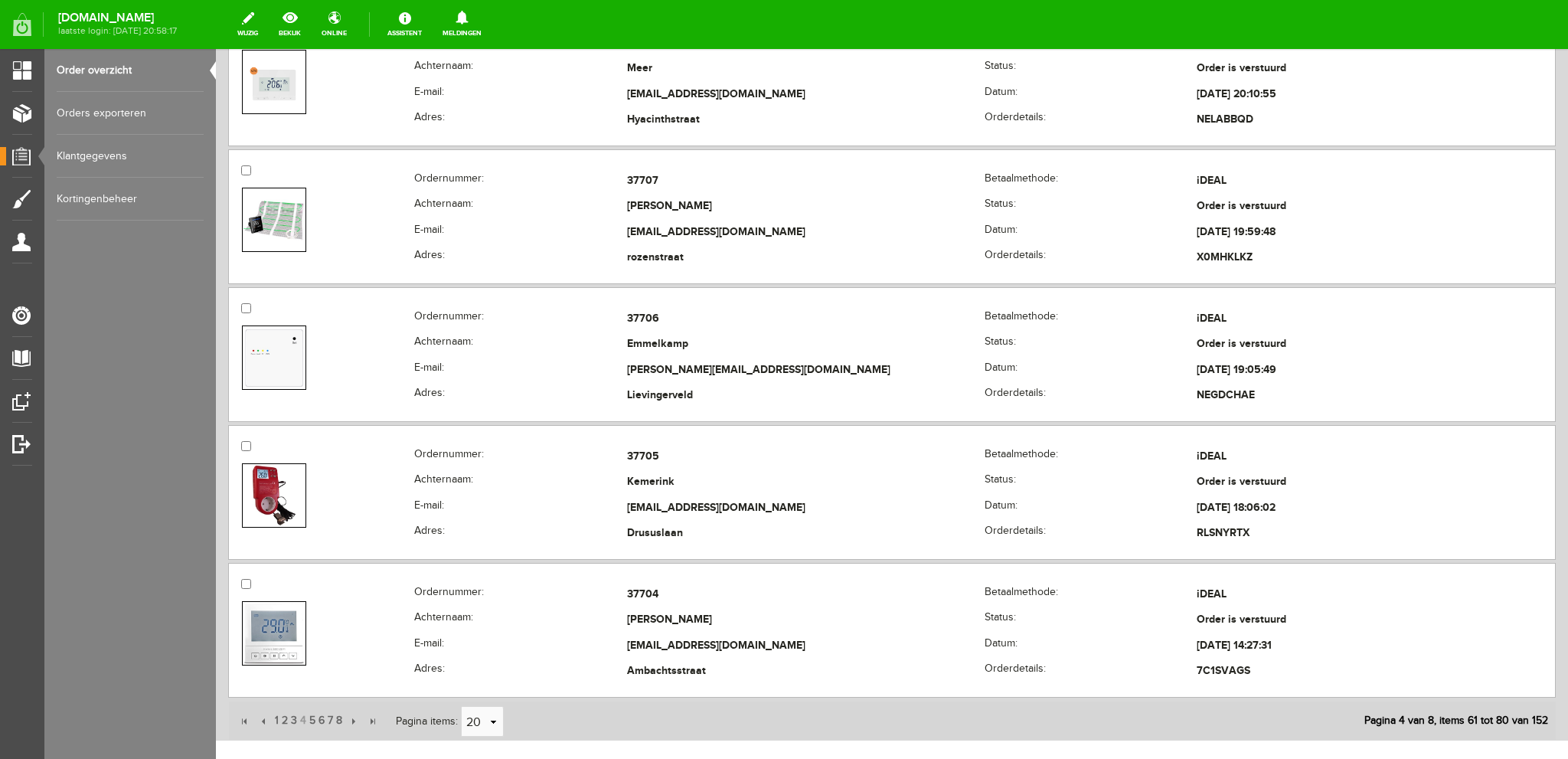
scroll to position [2573, 0]
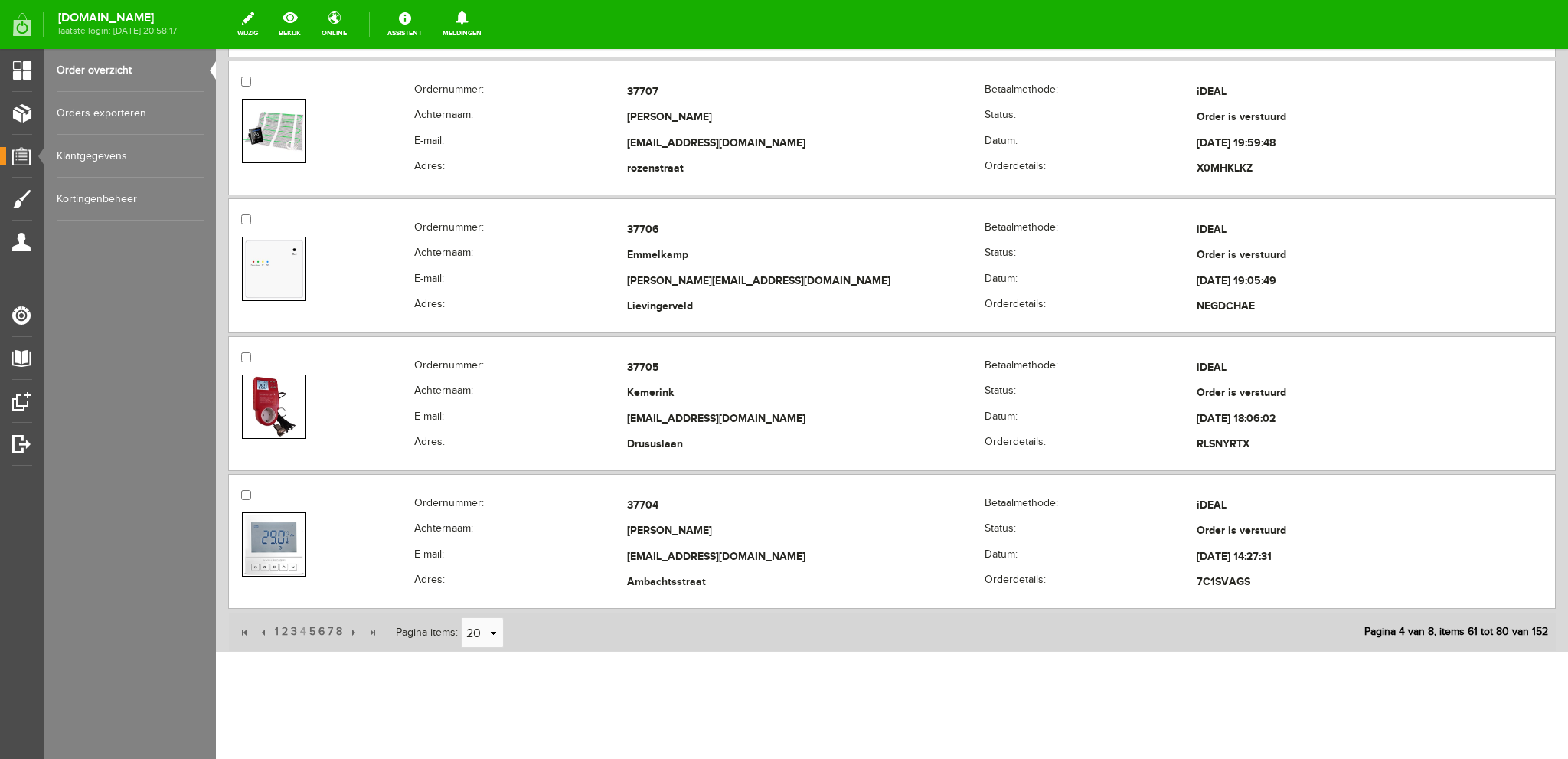
click at [302, 625] on span "4" at bounding box center [303, 632] width 9 height 31
click at [294, 621] on span "3" at bounding box center [294, 632] width 9 height 31
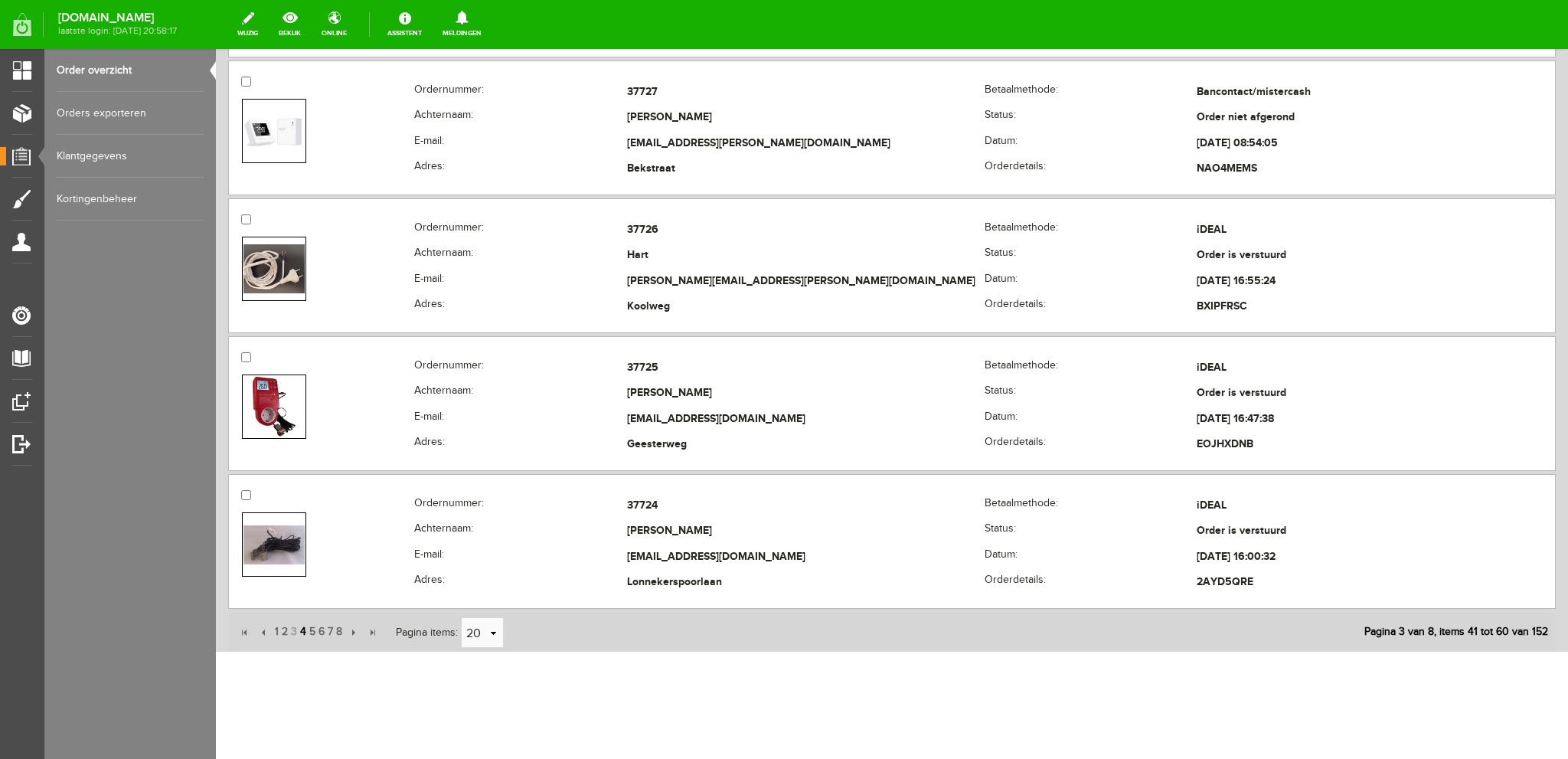
click at [303, 622] on span "4" at bounding box center [303, 632] width 9 height 31
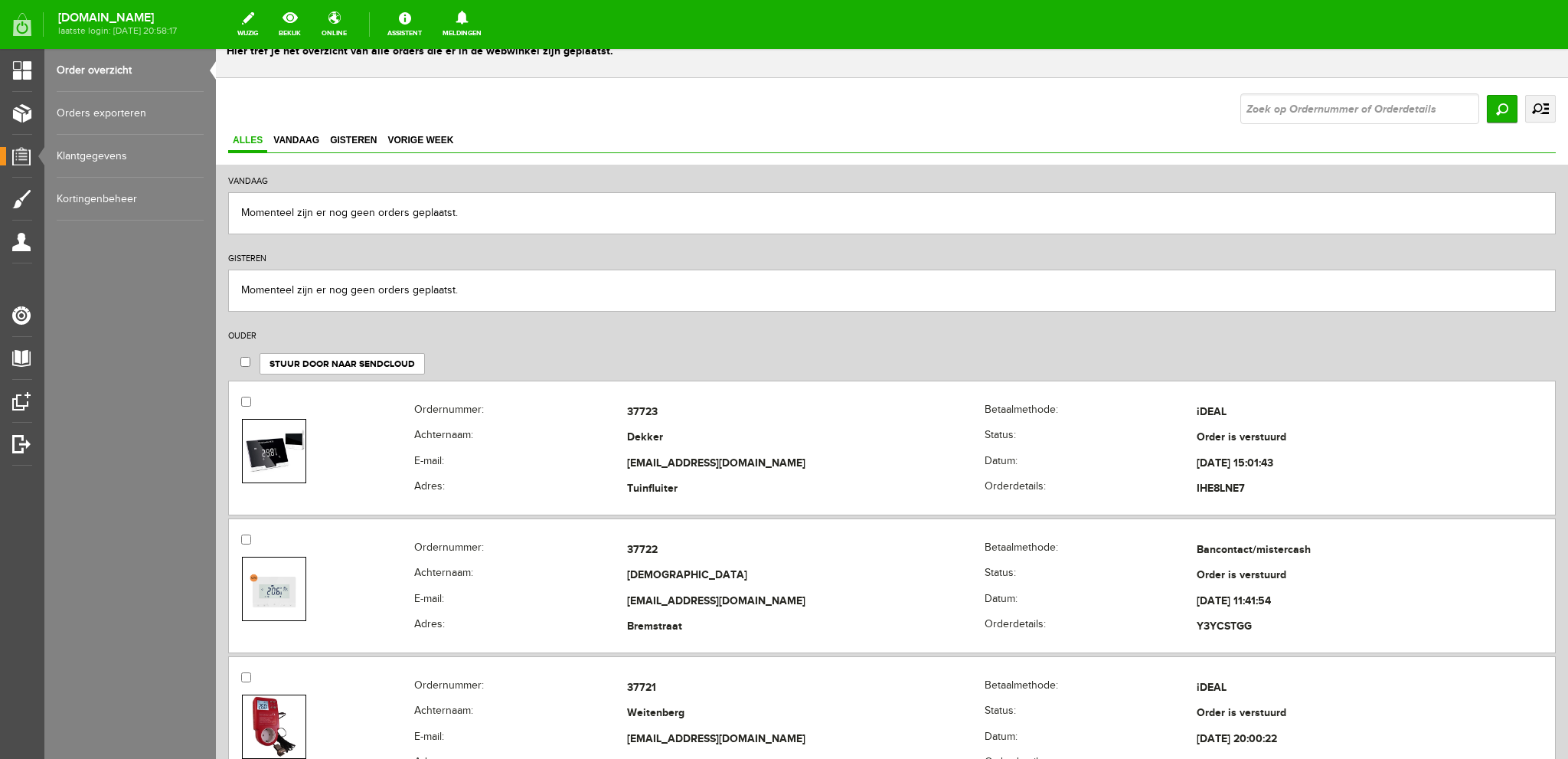
scroll to position [0, 0]
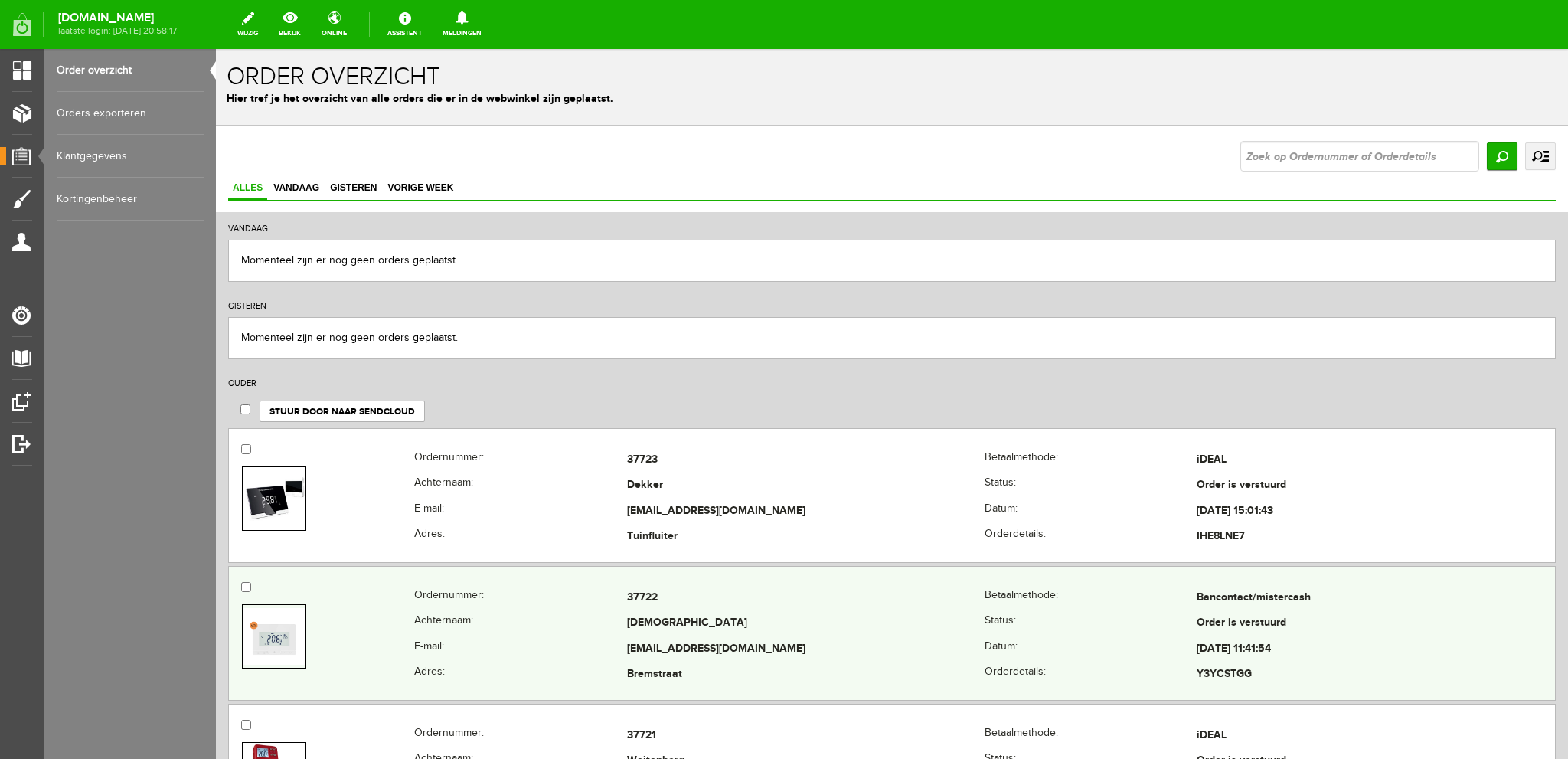
click at [277, 630] on img at bounding box center [273, 636] width 61 height 57
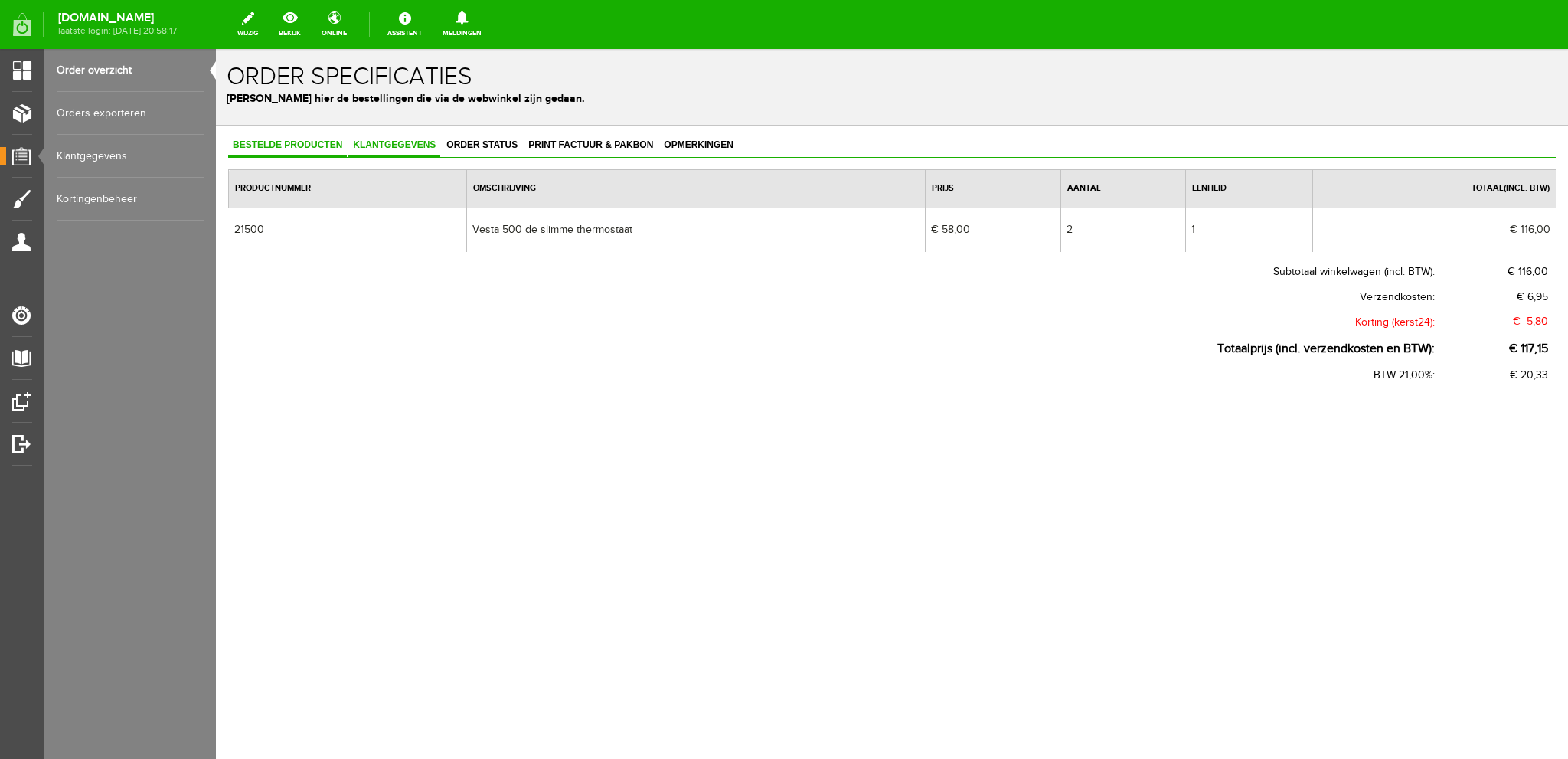
click at [389, 146] on span "Klantgegevens" at bounding box center [394, 144] width 92 height 11
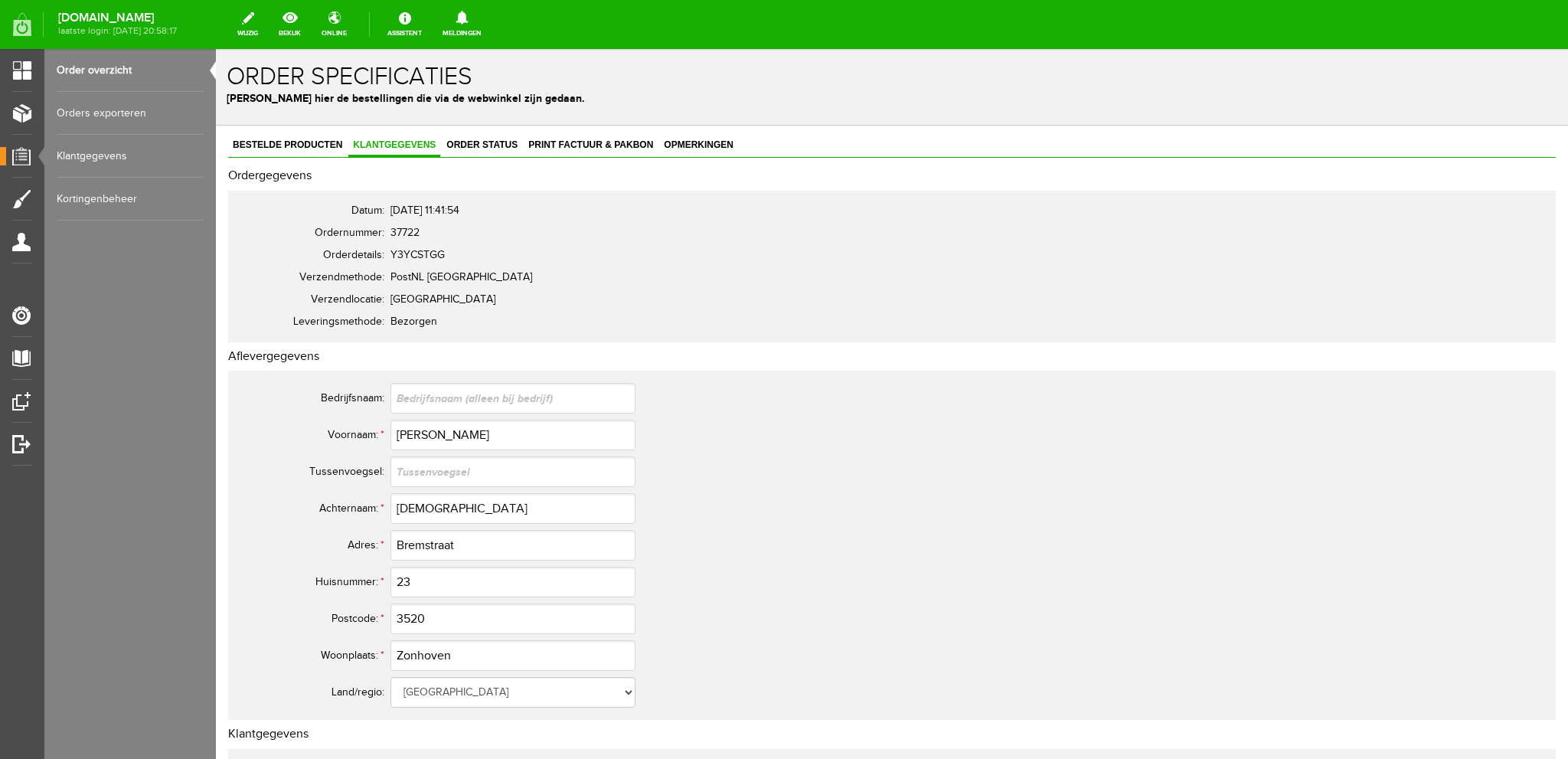
click at [113, 70] on link "Order overzicht" at bounding box center [130, 70] width 147 height 43
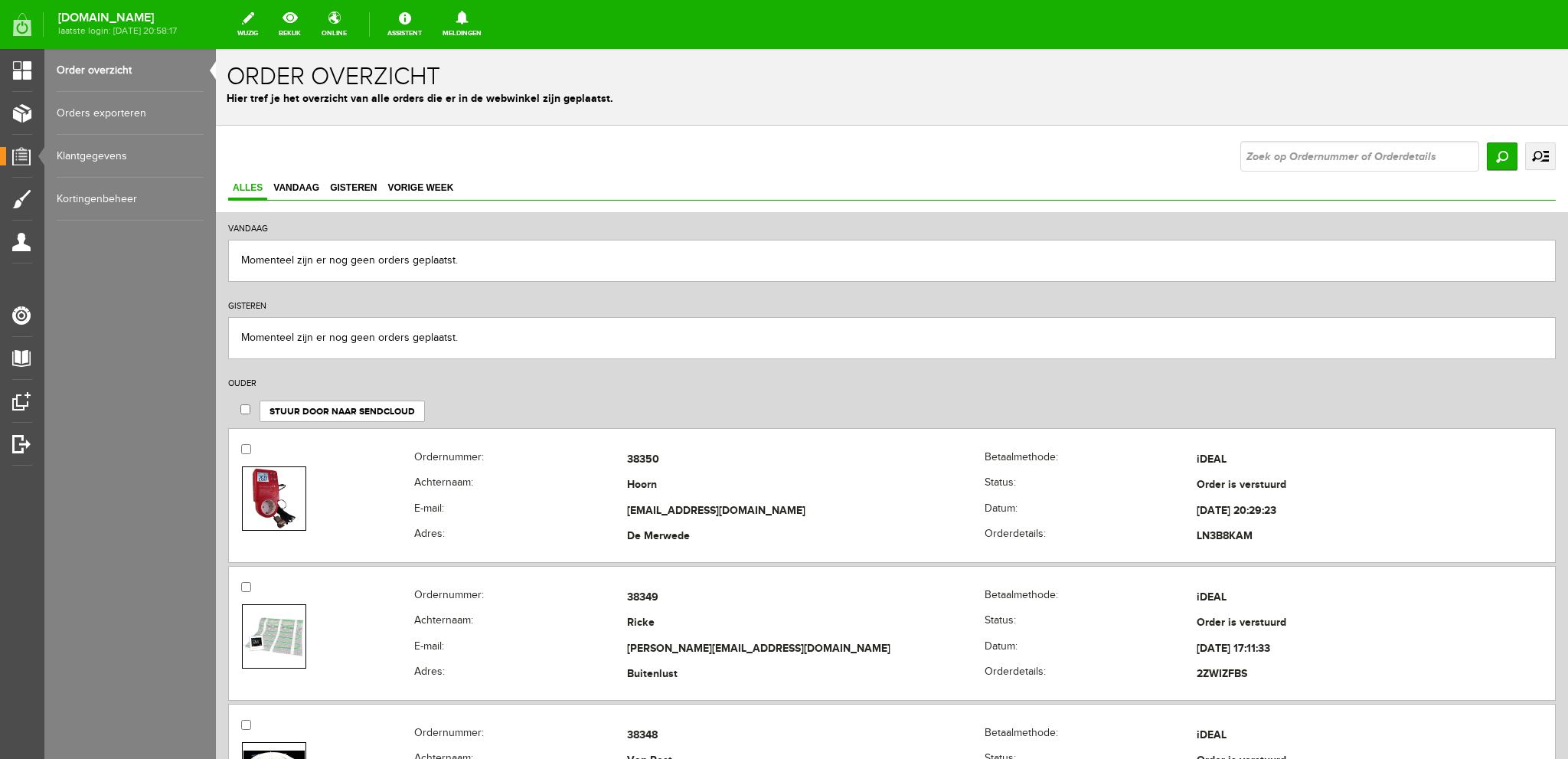
click at [1529, 161] on link "uitgebreid zoeken" at bounding box center [1540, 156] width 31 height 28
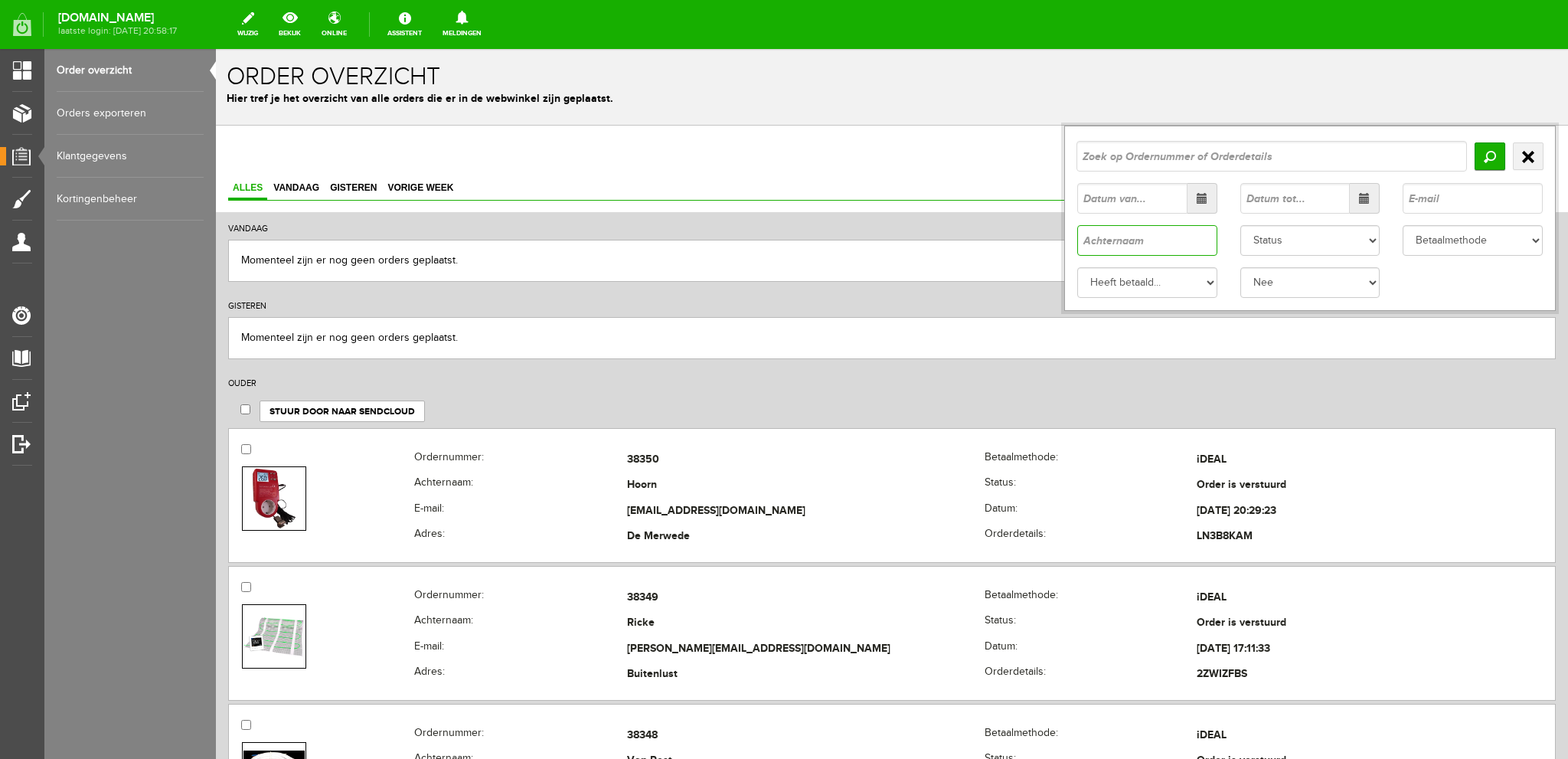
click at [1091, 244] on input "text" at bounding box center [1146, 241] width 140 height 31
type input "f"
type input "voren"
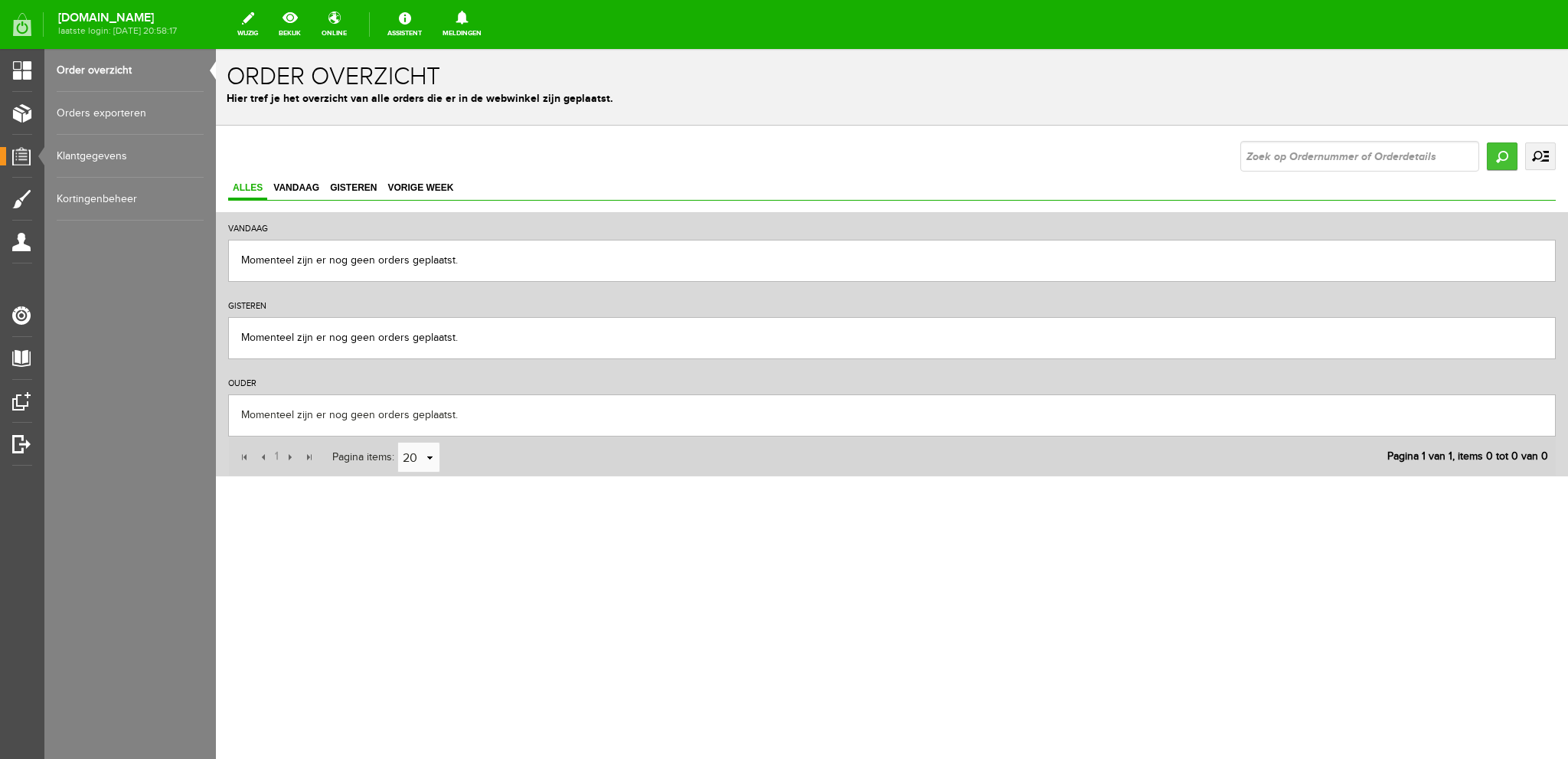
click at [1505, 155] on input "Zoeken" at bounding box center [1502, 156] width 31 height 28
click at [1545, 156] on link "uitgebreid zoeken" at bounding box center [1540, 156] width 31 height 28
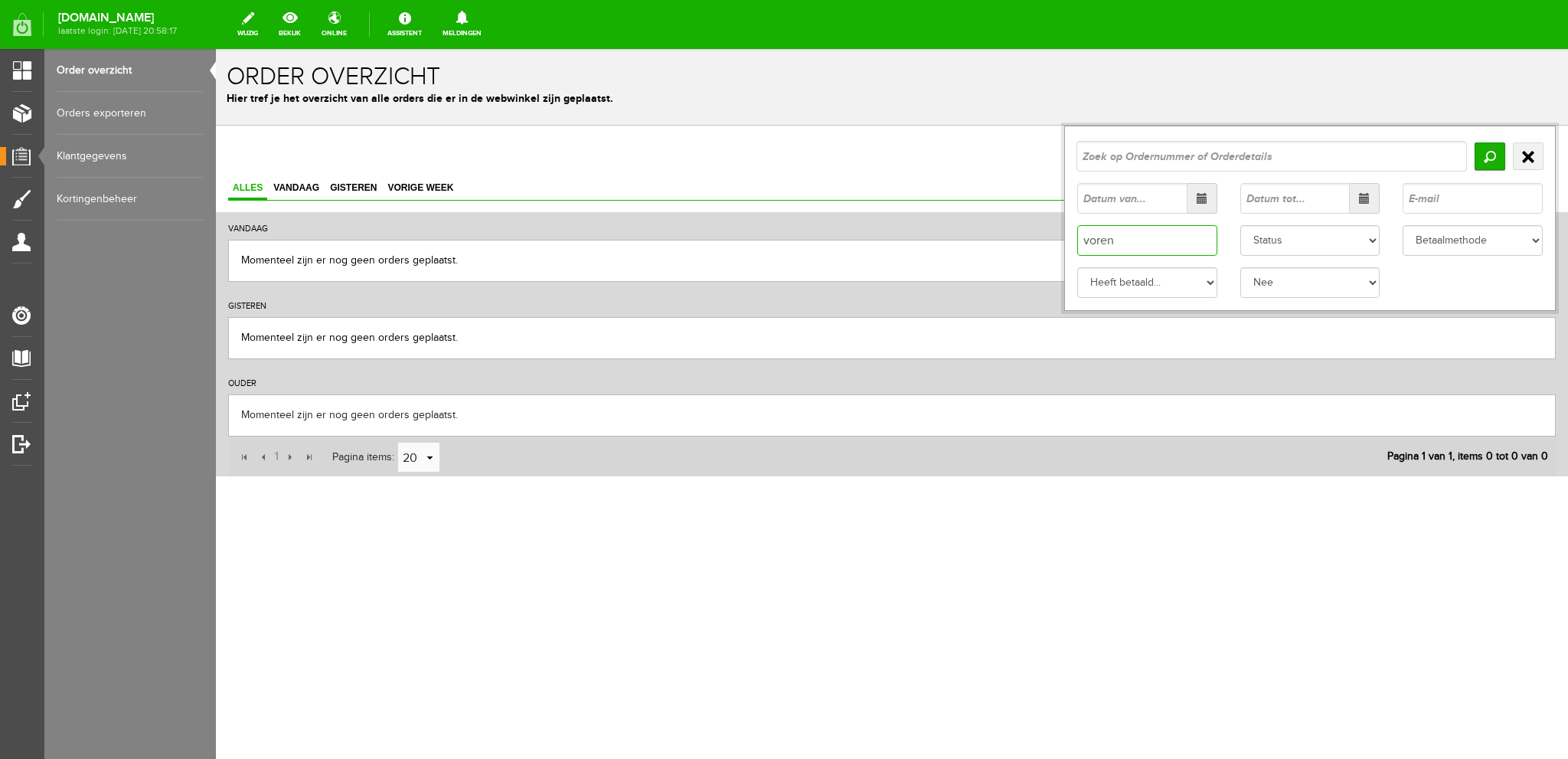
click at [1096, 244] on input "voren" at bounding box center [1146, 241] width 140 height 31
click at [1106, 241] on input "vooren" at bounding box center [1146, 241] width 140 height 31
type input "voorn"
click at [1485, 152] on input "Zoeken" at bounding box center [1490, 156] width 31 height 28
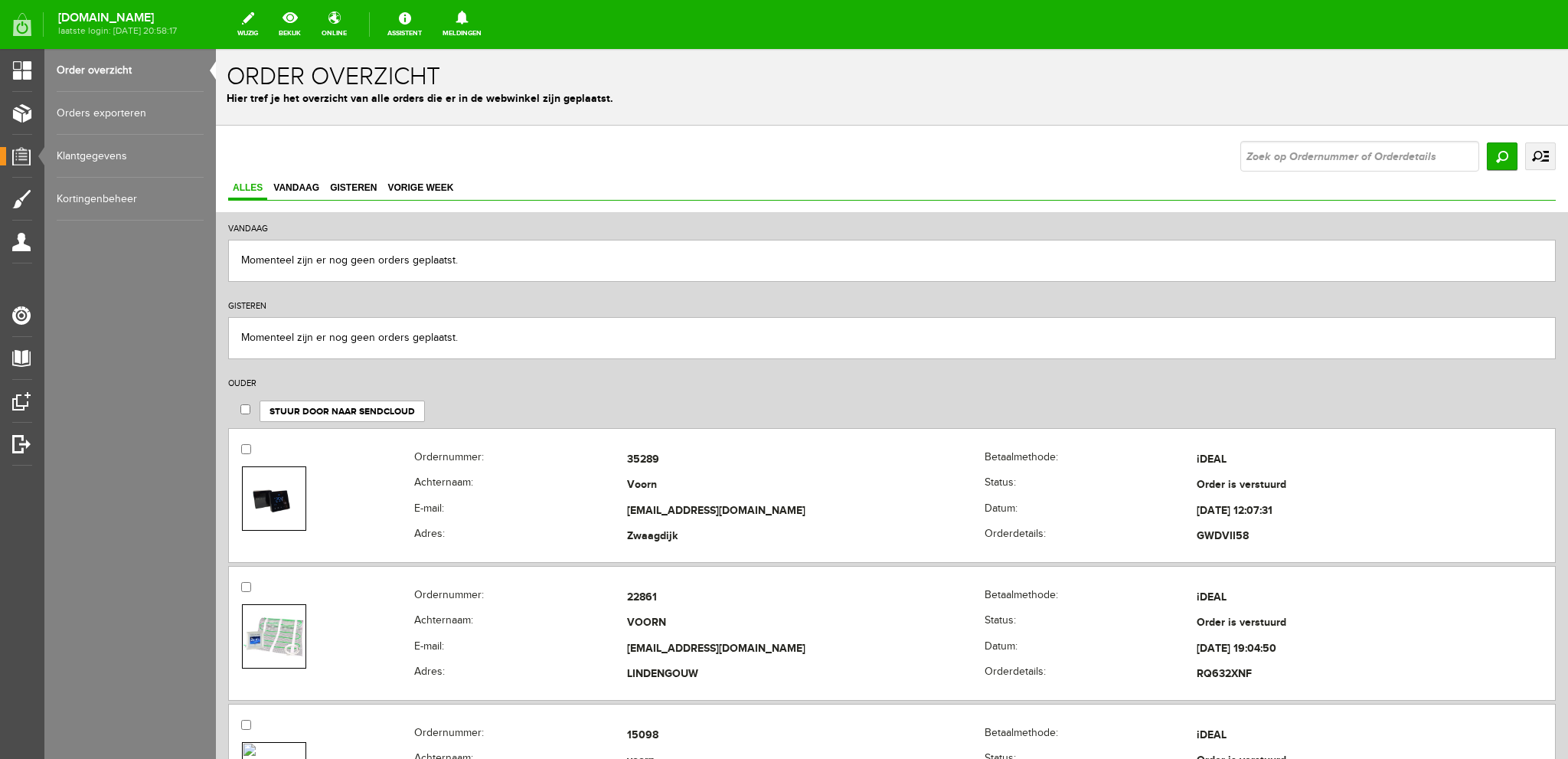
click at [1525, 151] on link "uitgebreid zoeken" at bounding box center [1540, 156] width 31 height 28
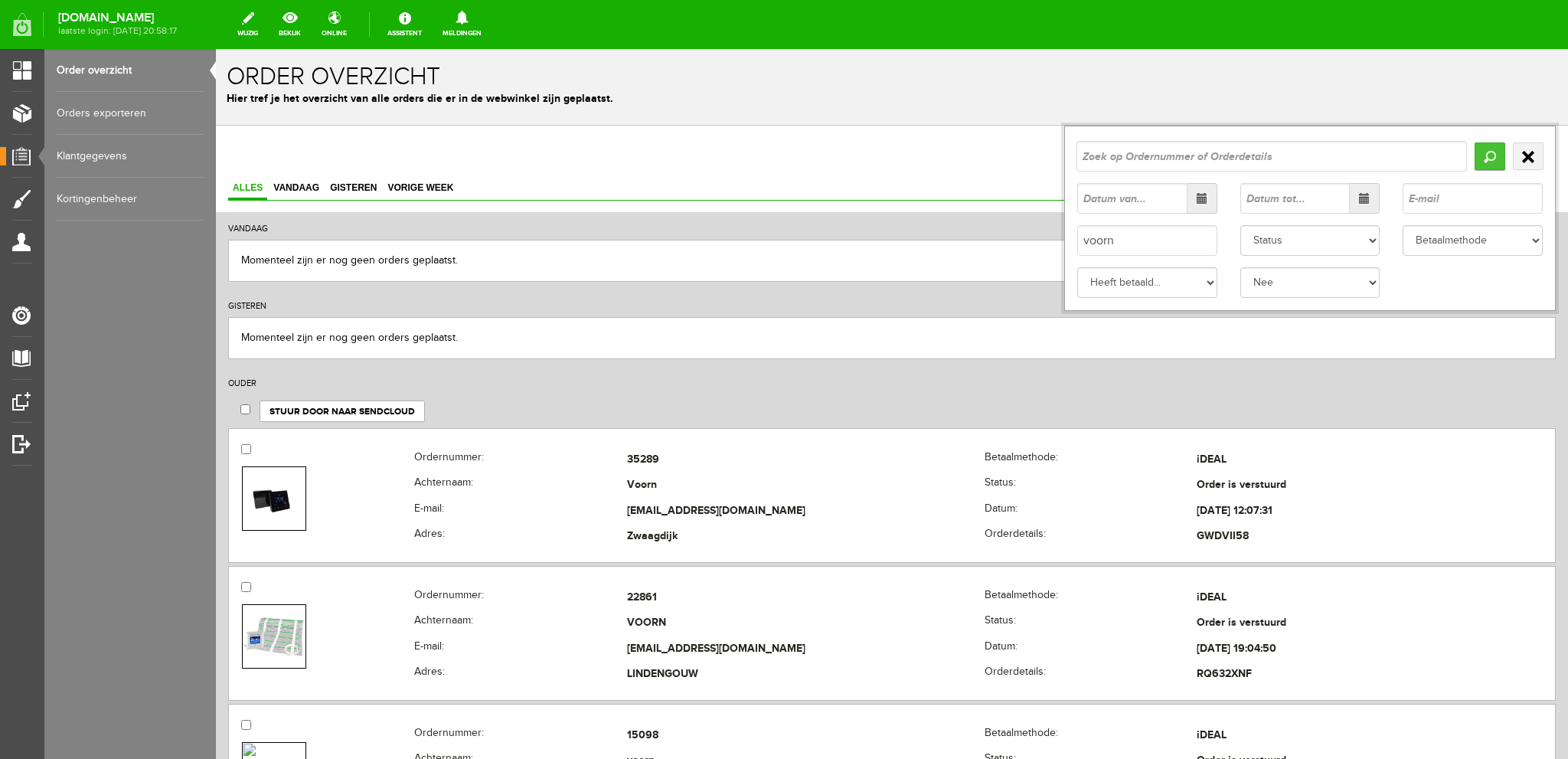
click at [1476, 152] on input "Zoeken" at bounding box center [1490, 156] width 31 height 28
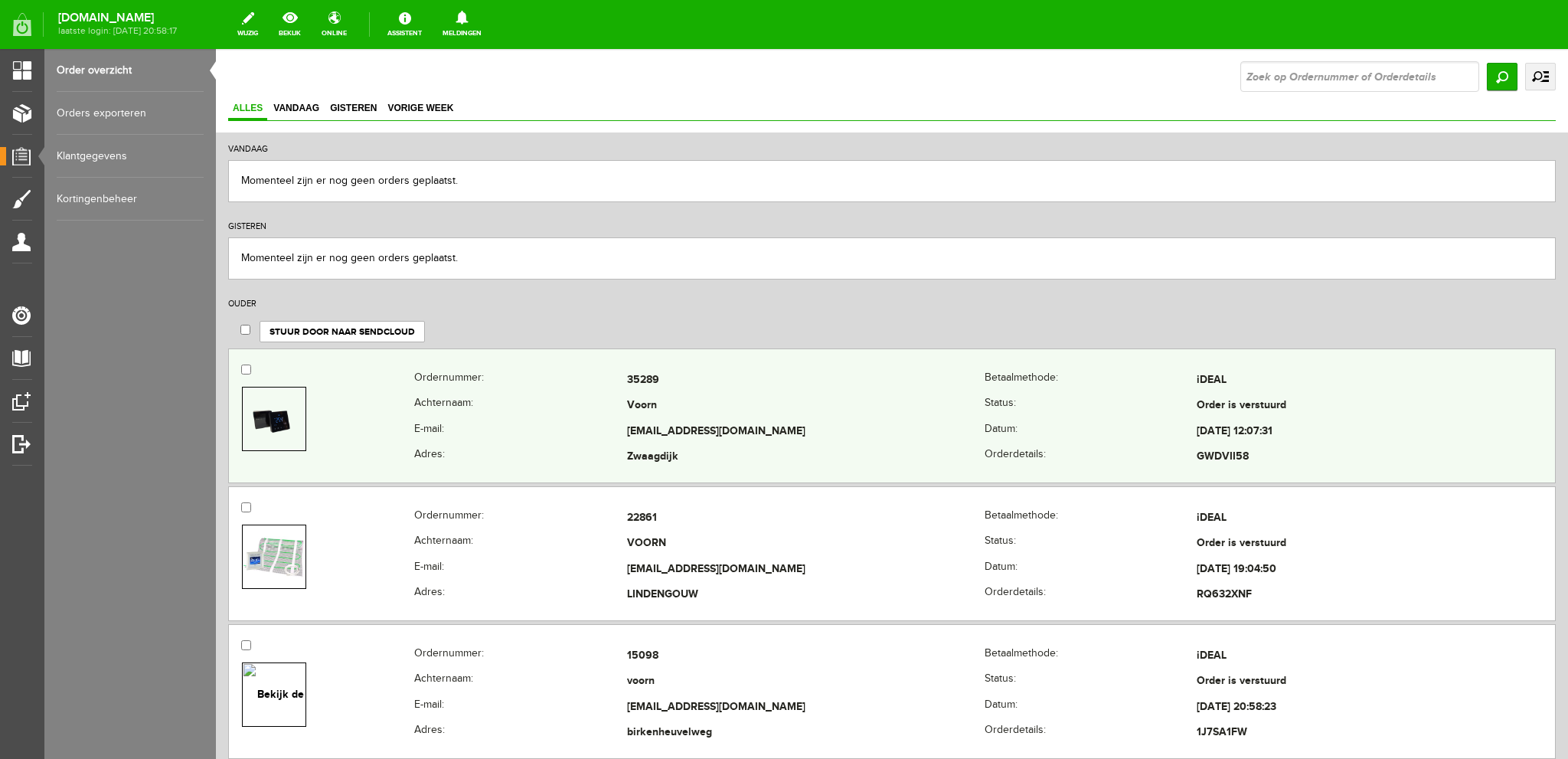
scroll to position [5, 0]
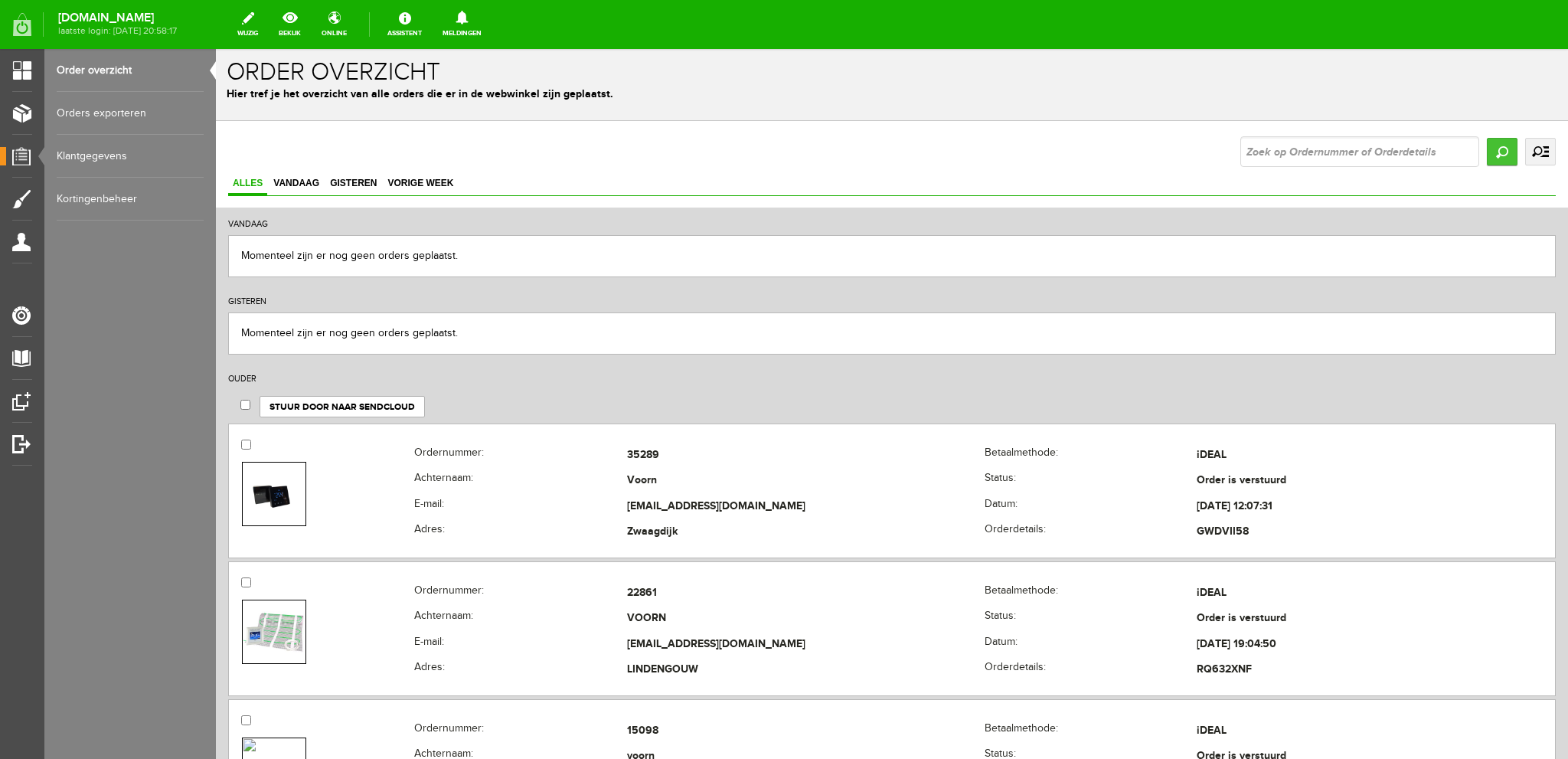
click at [1492, 150] on input "Zoeken" at bounding box center [1502, 152] width 31 height 28
click at [1532, 142] on link "uitgebreid zoeken" at bounding box center [1540, 152] width 31 height 28
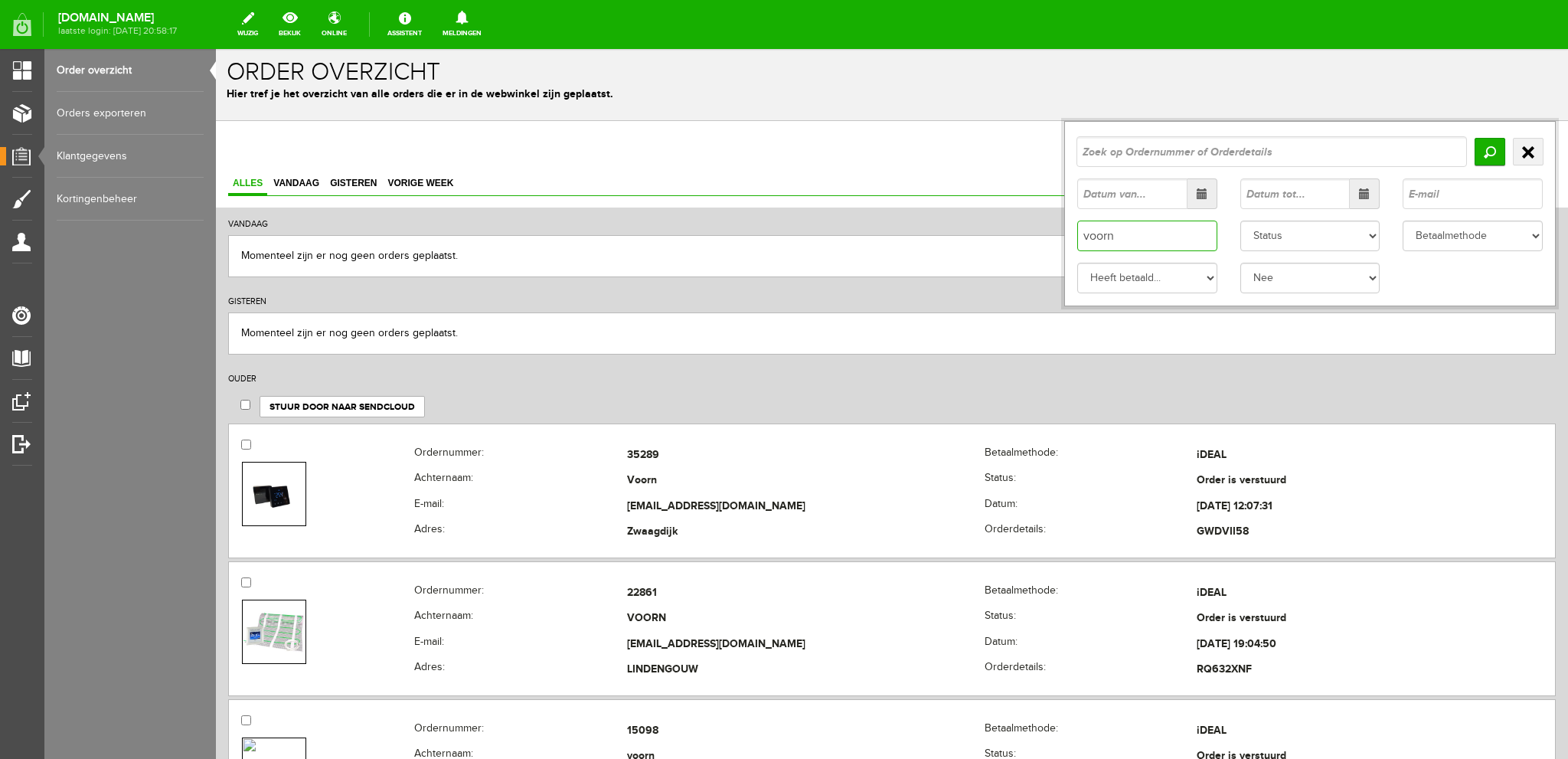
click at [1077, 235] on input "voorn" at bounding box center [1146, 236] width 140 height 31
type input "a. voorn"
click at [1479, 150] on input "Zoeken" at bounding box center [1490, 152] width 31 height 28
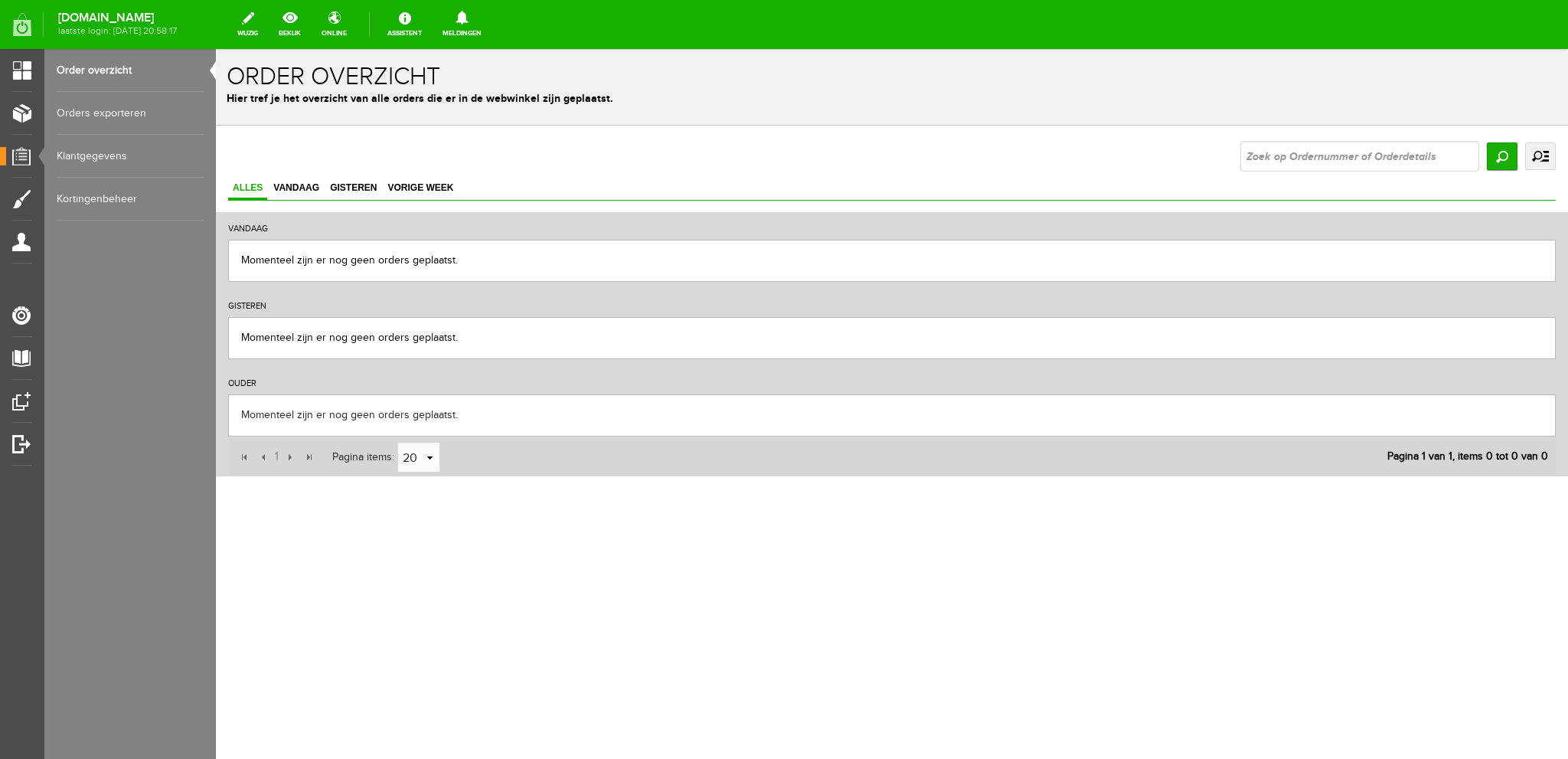
scroll to position [0, 0]
click at [1533, 152] on link "uitgebreid zoeken" at bounding box center [1540, 156] width 31 height 28
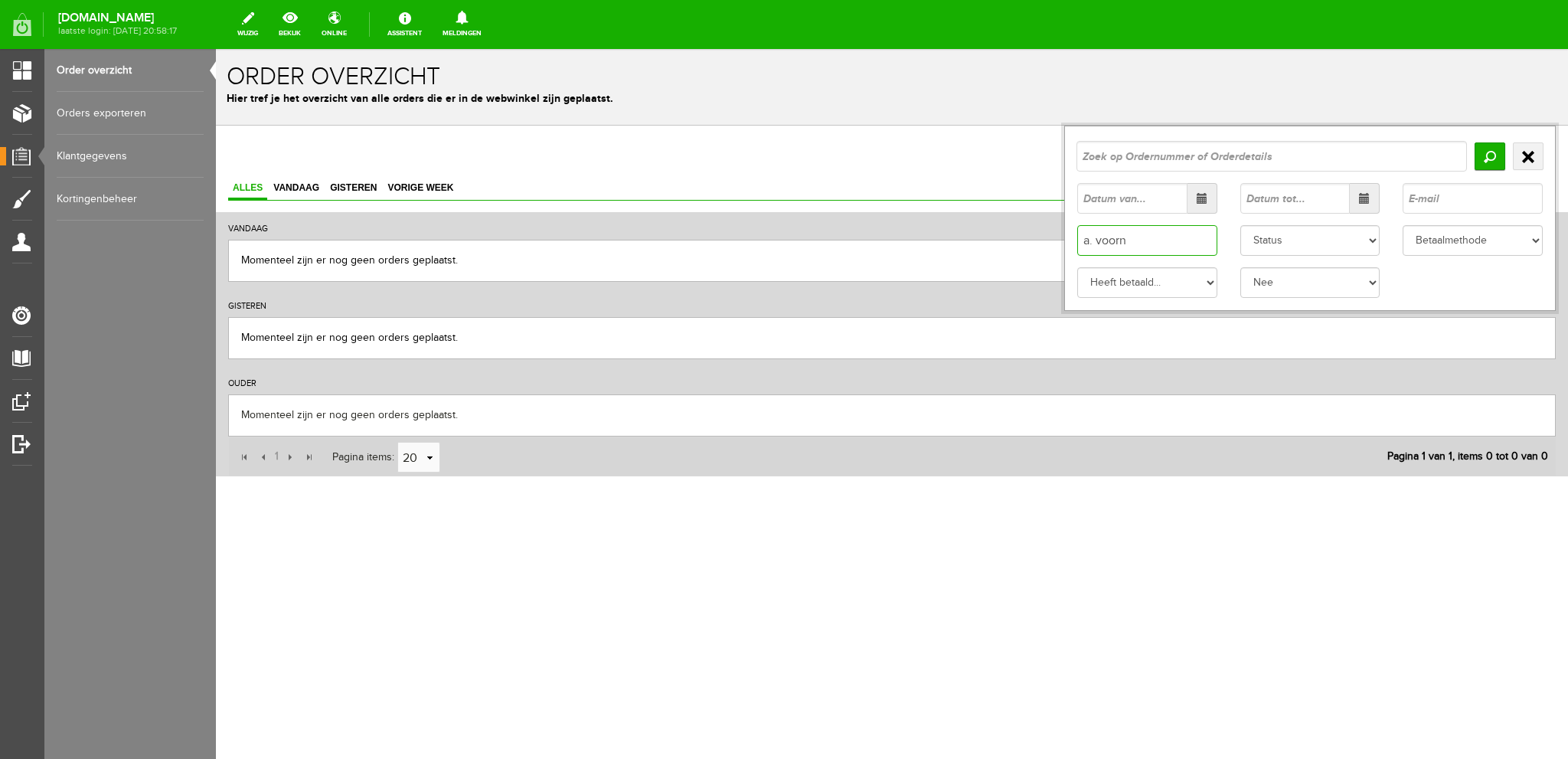
click at [1089, 241] on input "a. voorn" at bounding box center [1146, 241] width 140 height 31
type input "a voorn"
click at [1491, 153] on input "Zoeken" at bounding box center [1490, 156] width 31 height 28
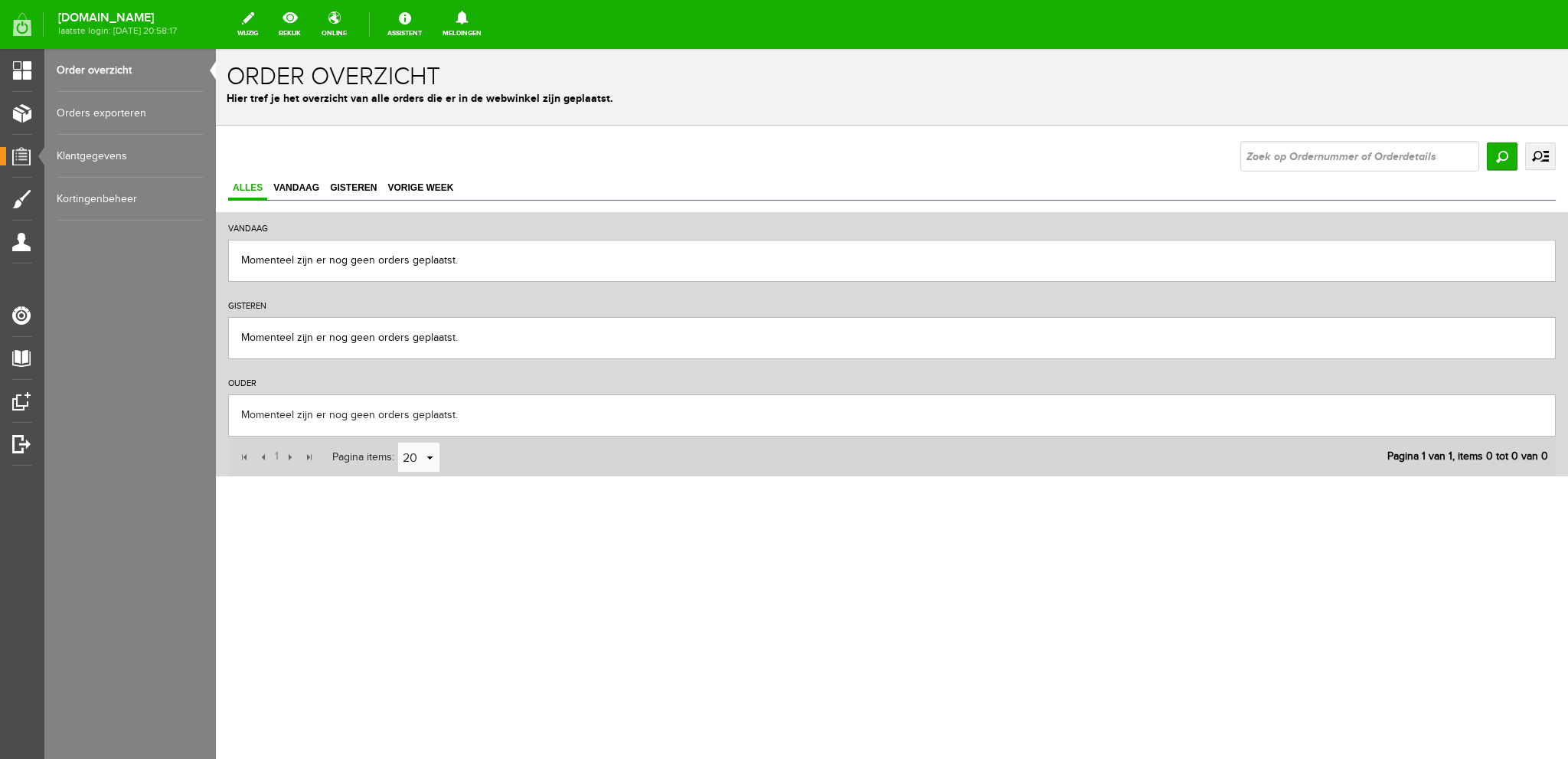
click at [1545, 151] on link "uitgebreid zoeken" at bounding box center [1540, 156] width 31 height 28
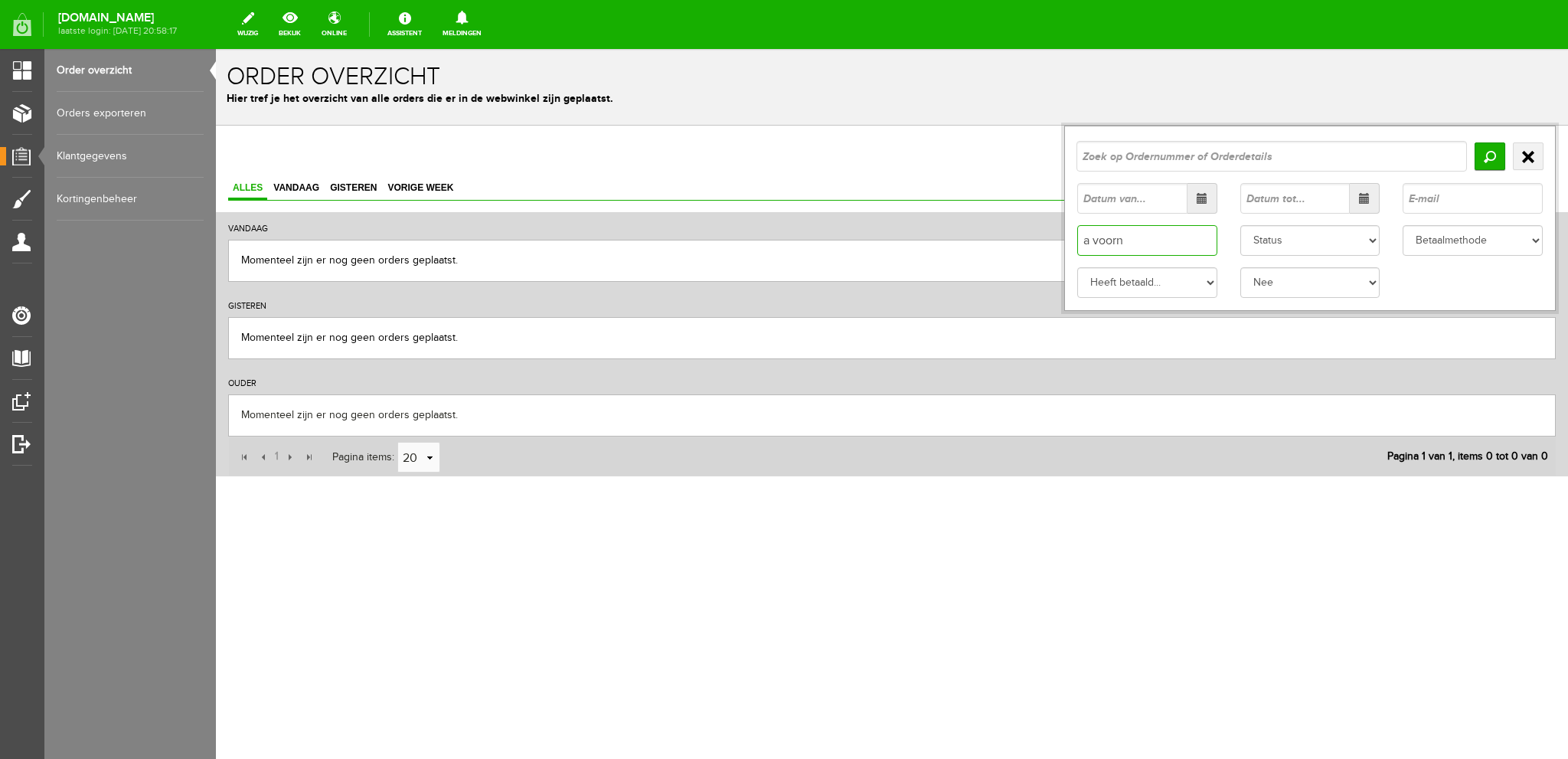
click at [1096, 239] on input "a voorn" at bounding box center [1146, 241] width 140 height 31
drag, startPoint x: 1093, startPoint y: 238, endPoint x: 1051, endPoint y: 237, distance: 42.0
click at [1054, 239] on div "Zoeken uitgebreid zoeken a voorn Status Order niet afgerond Ja" at bounding box center [892, 308] width 1328 height 335
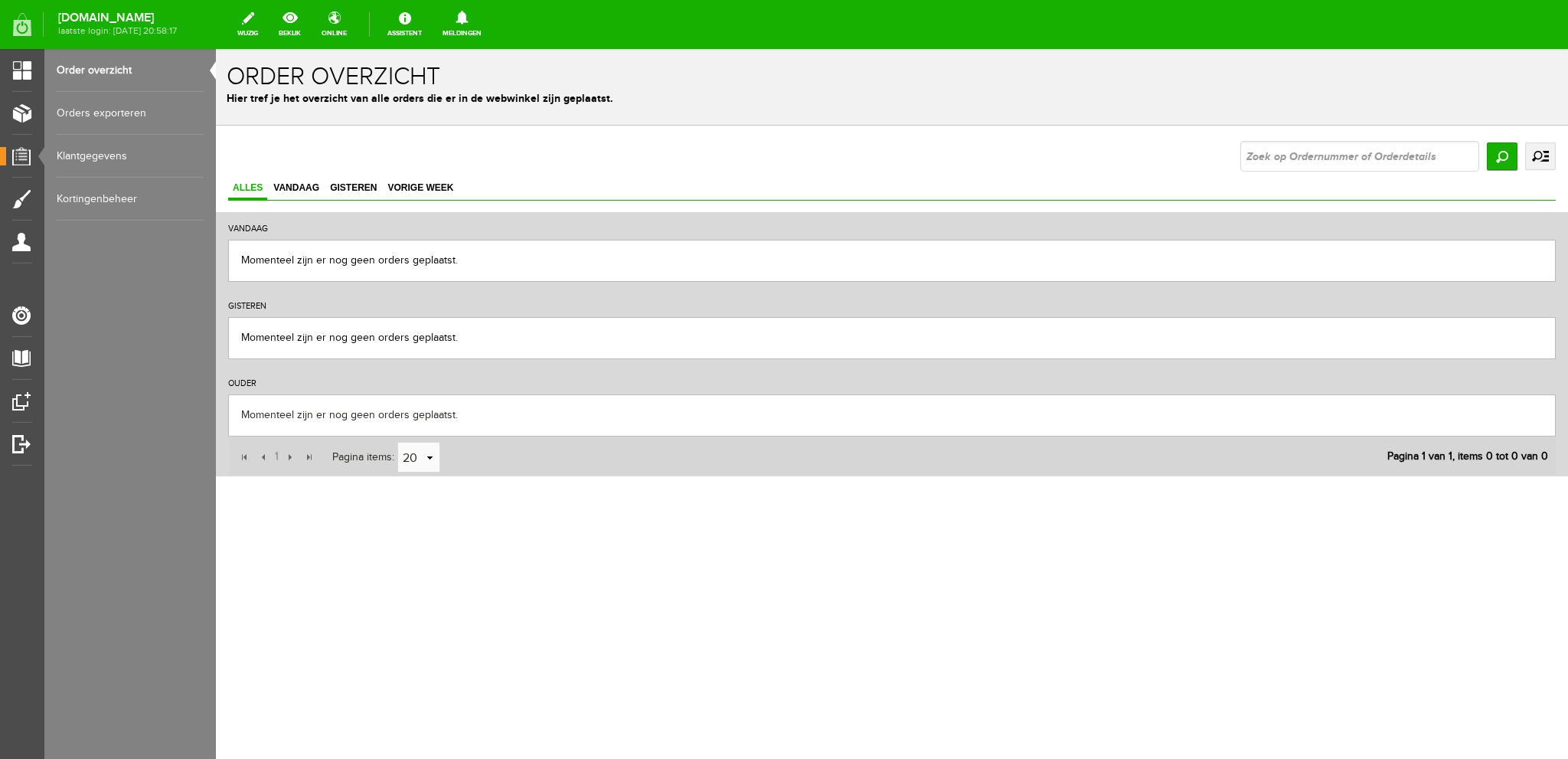
click at [1539, 152] on link "uitgebreid zoeken" at bounding box center [1540, 156] width 31 height 28
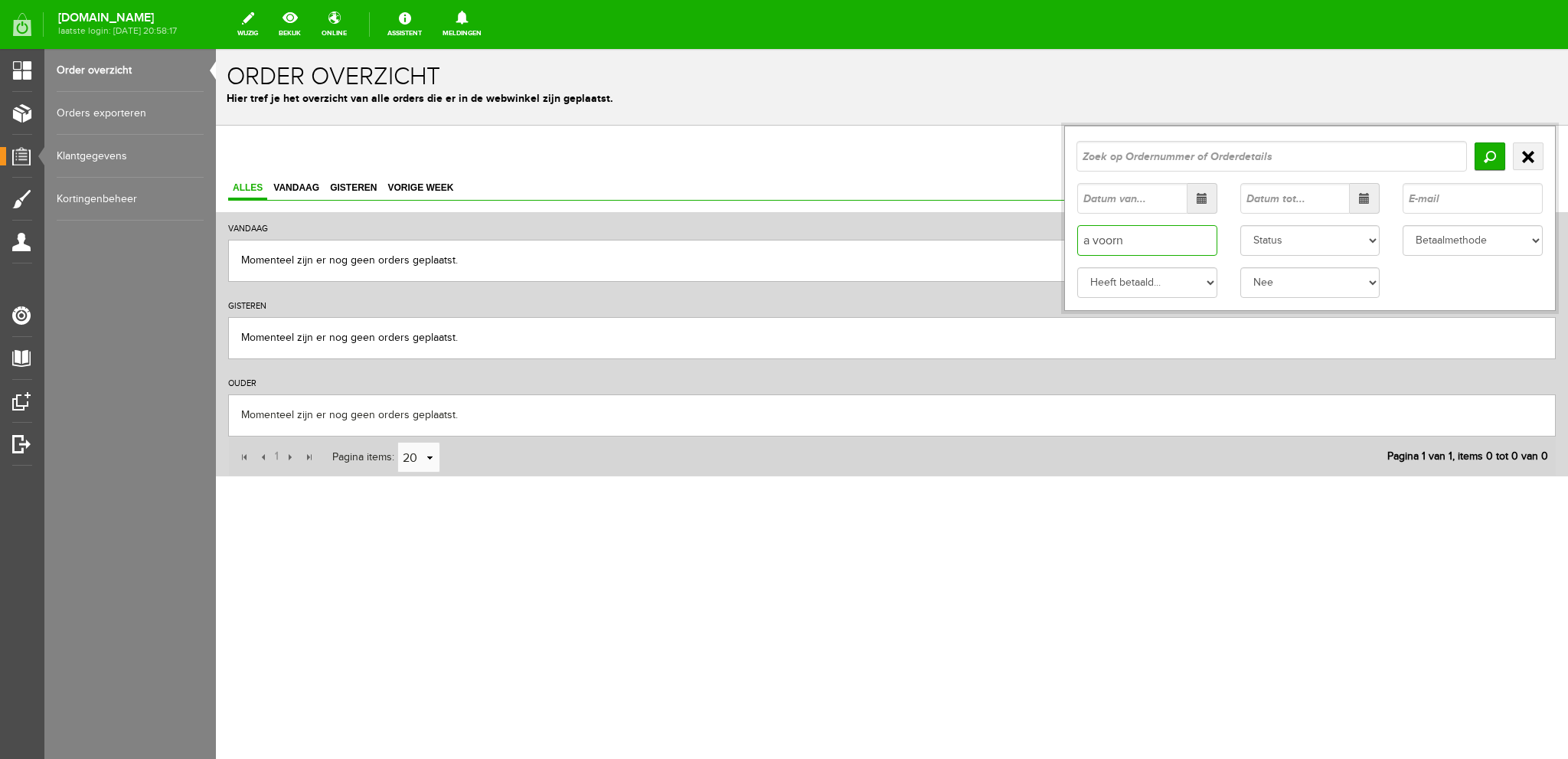
click at [1094, 239] on input "a voorn" at bounding box center [1146, 241] width 140 height 31
type input "voorn"
click at [1489, 154] on input "Zoeken" at bounding box center [1490, 156] width 31 height 28
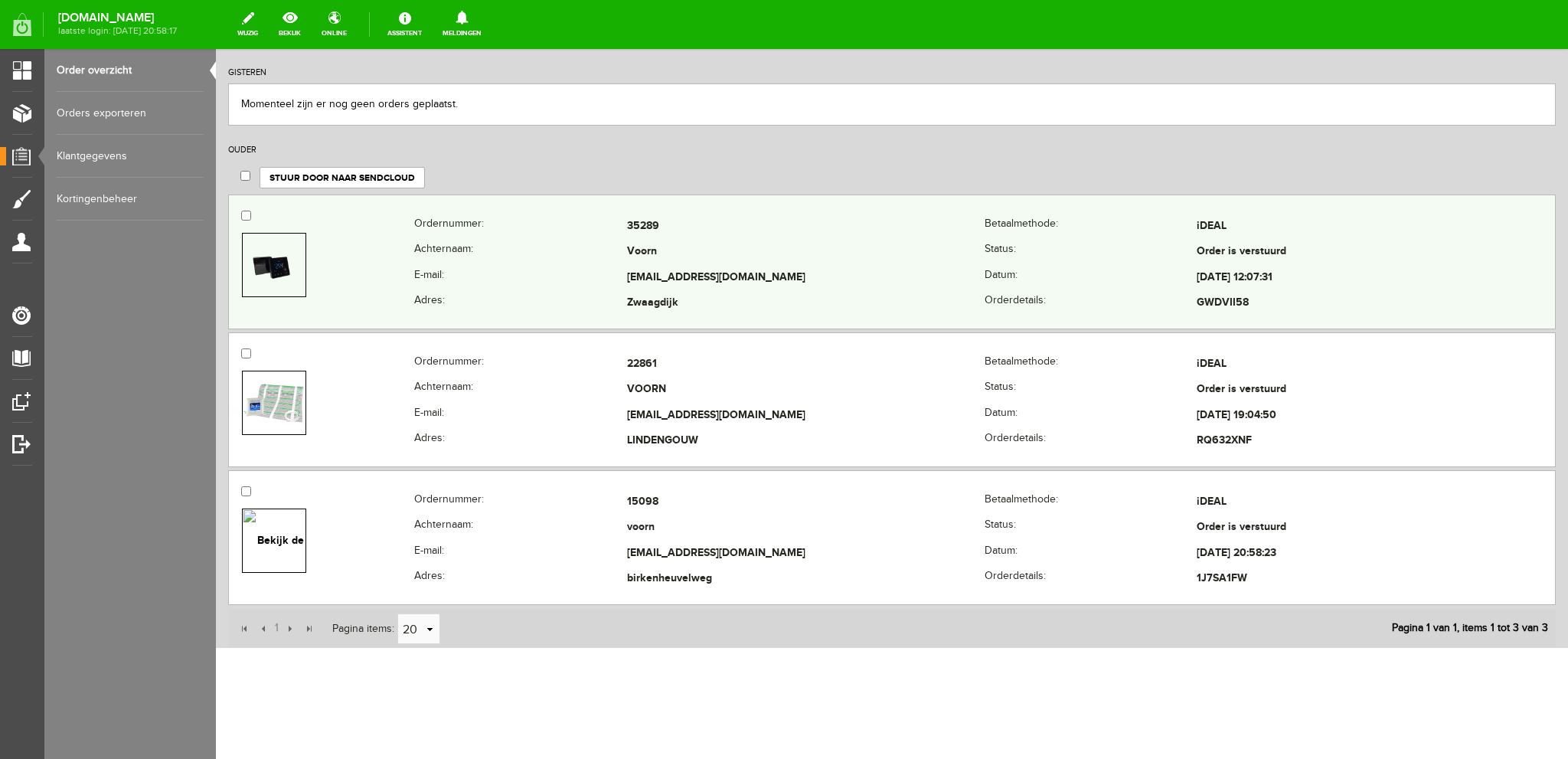
scroll to position [234, 0]
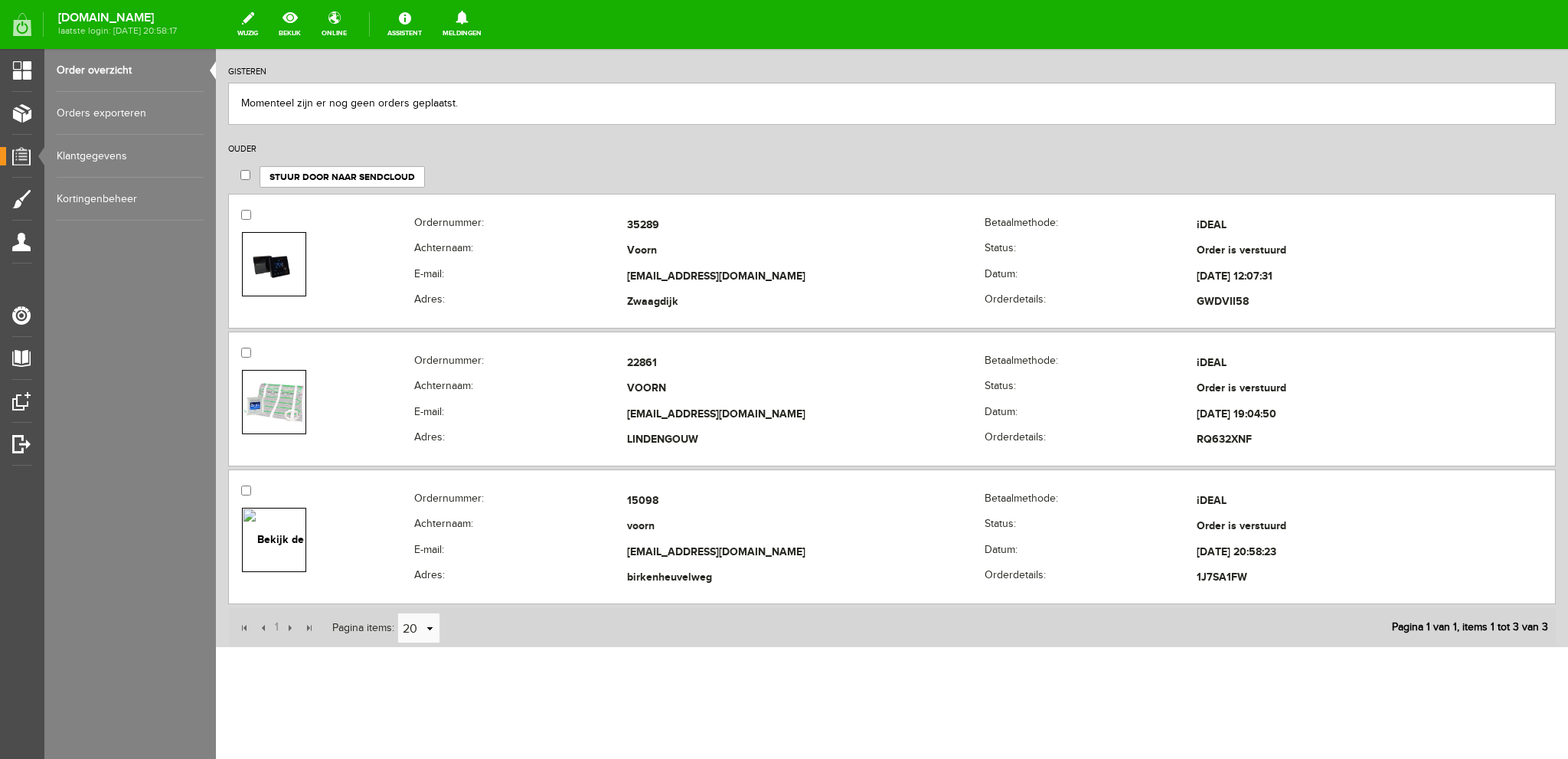
click at [92, 69] on link "Order overzicht" at bounding box center [130, 70] width 147 height 43
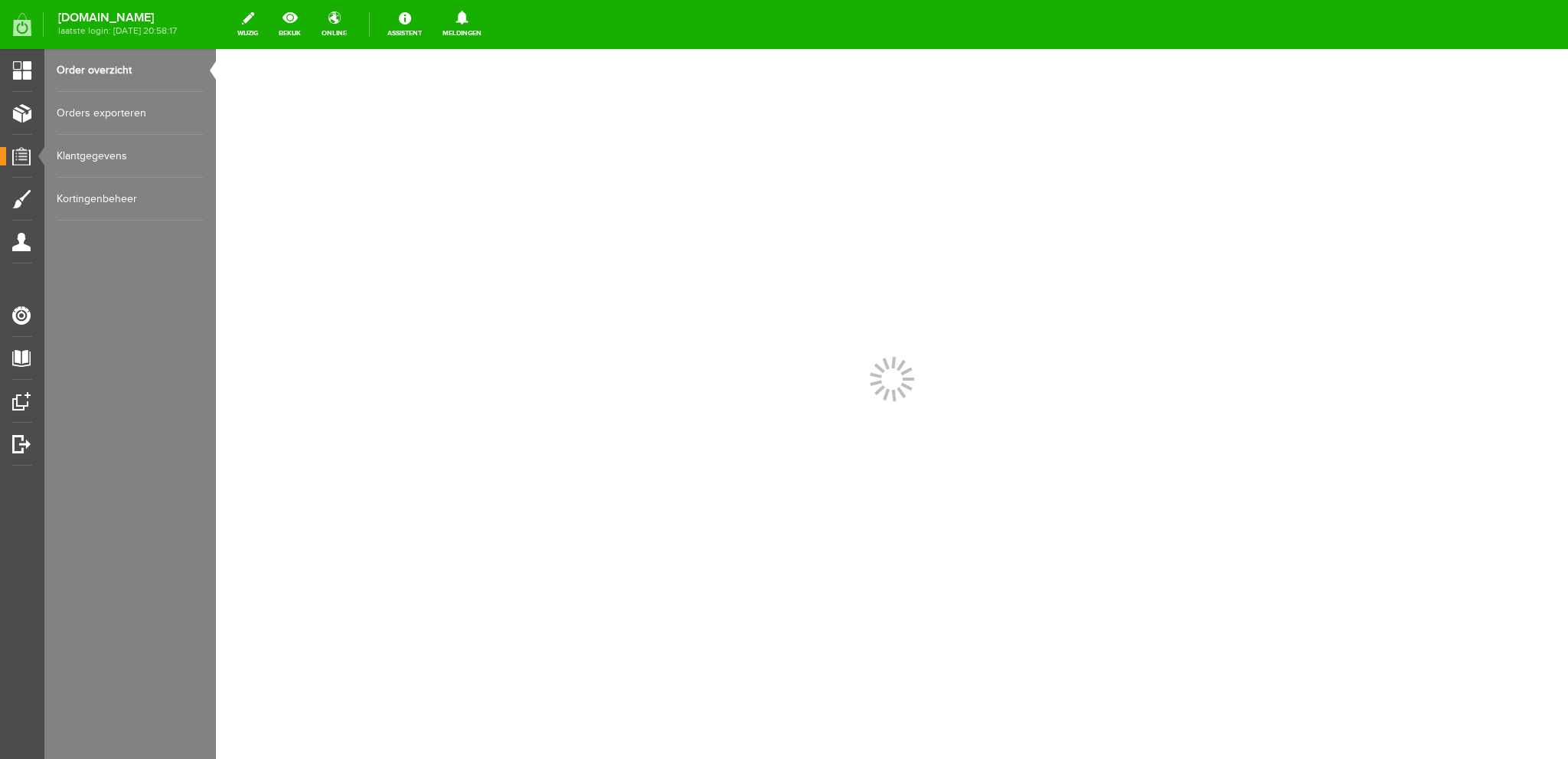
scroll to position [0, 0]
